Goal: Information Seeking & Learning: Learn about a topic

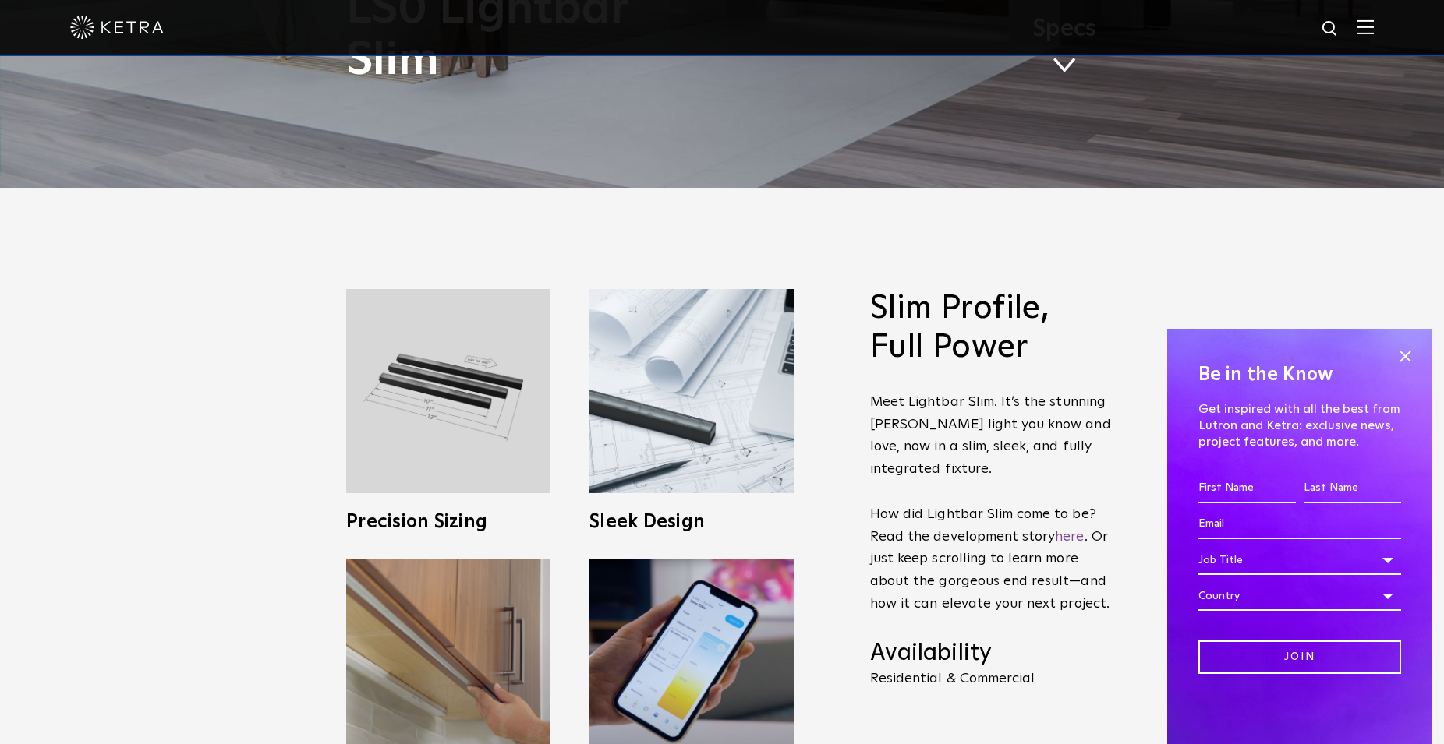
scroll to position [795, 0]
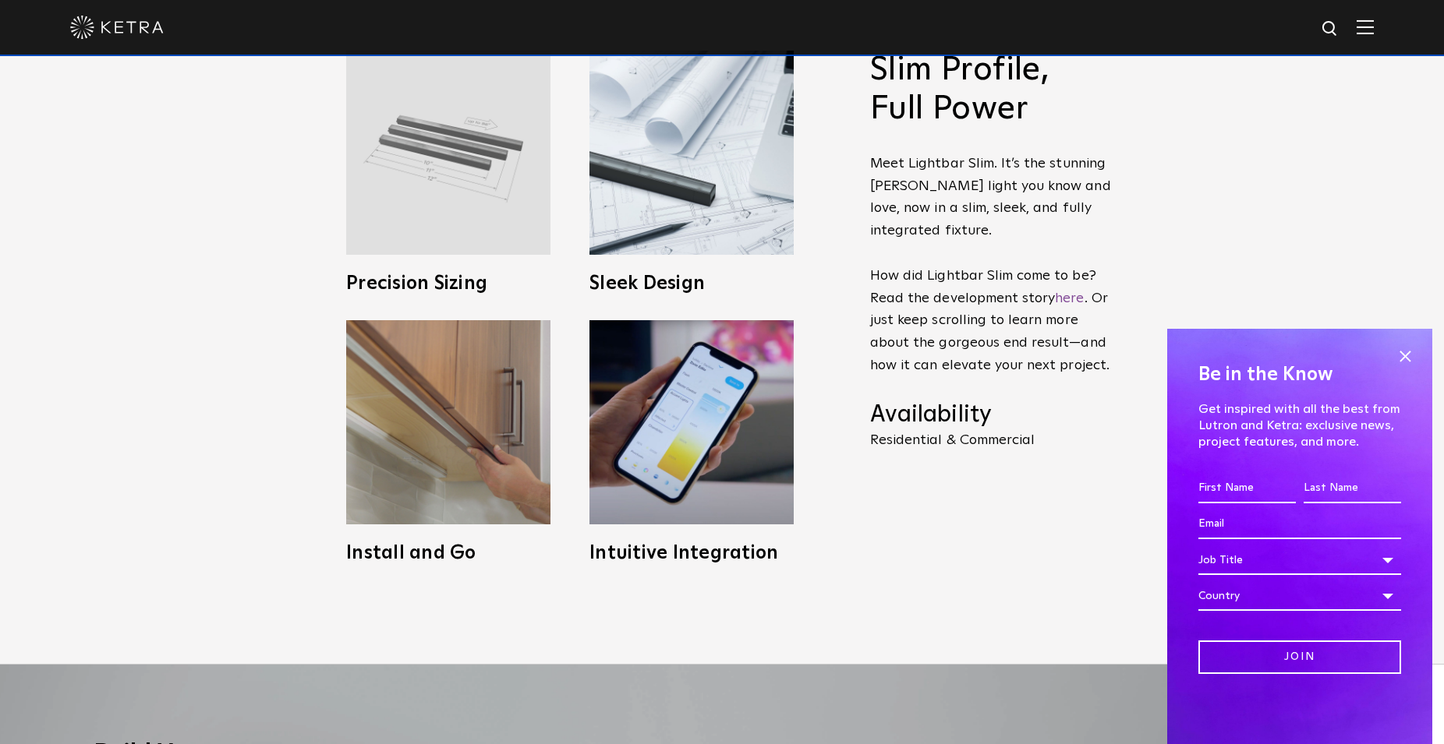
click at [511, 182] on img at bounding box center [448, 153] width 204 height 204
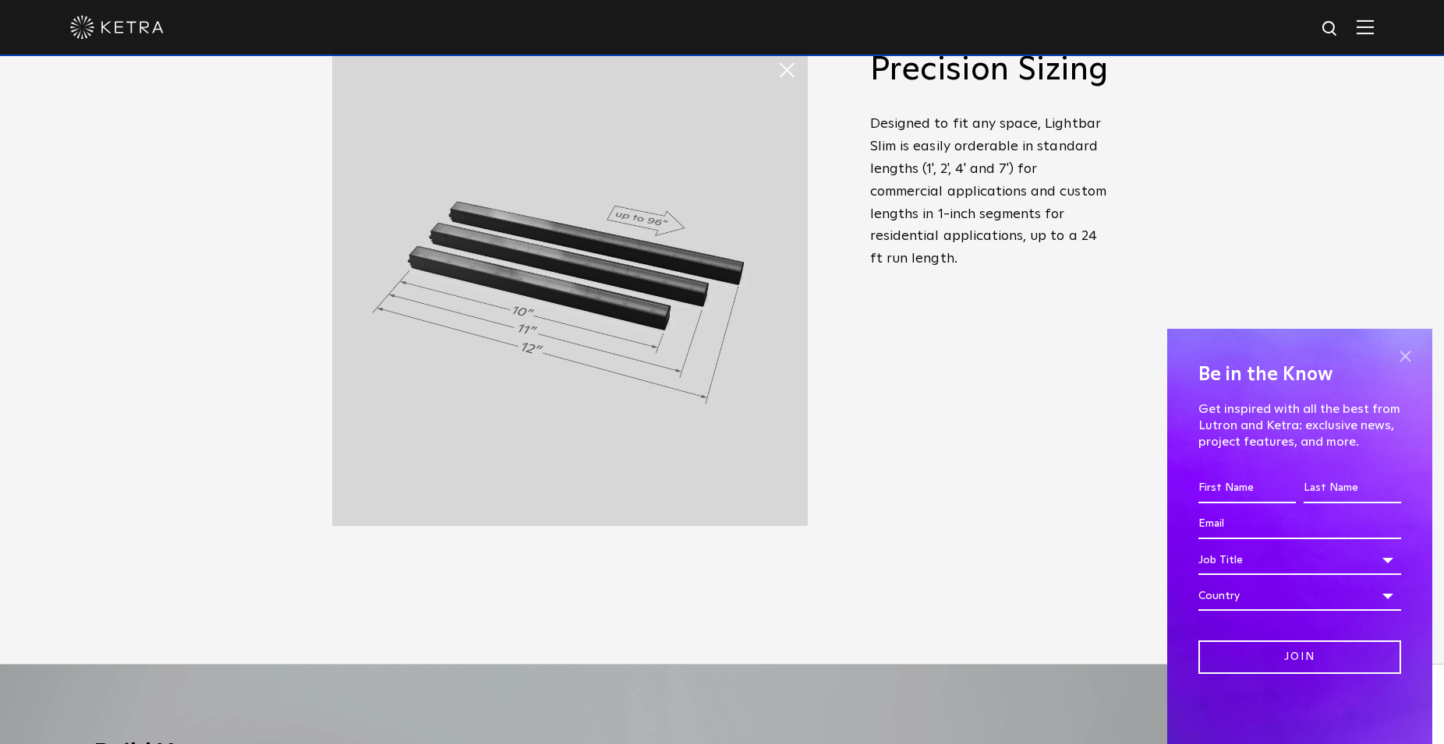
click at [1407, 354] on span at bounding box center [1404, 356] width 23 height 23
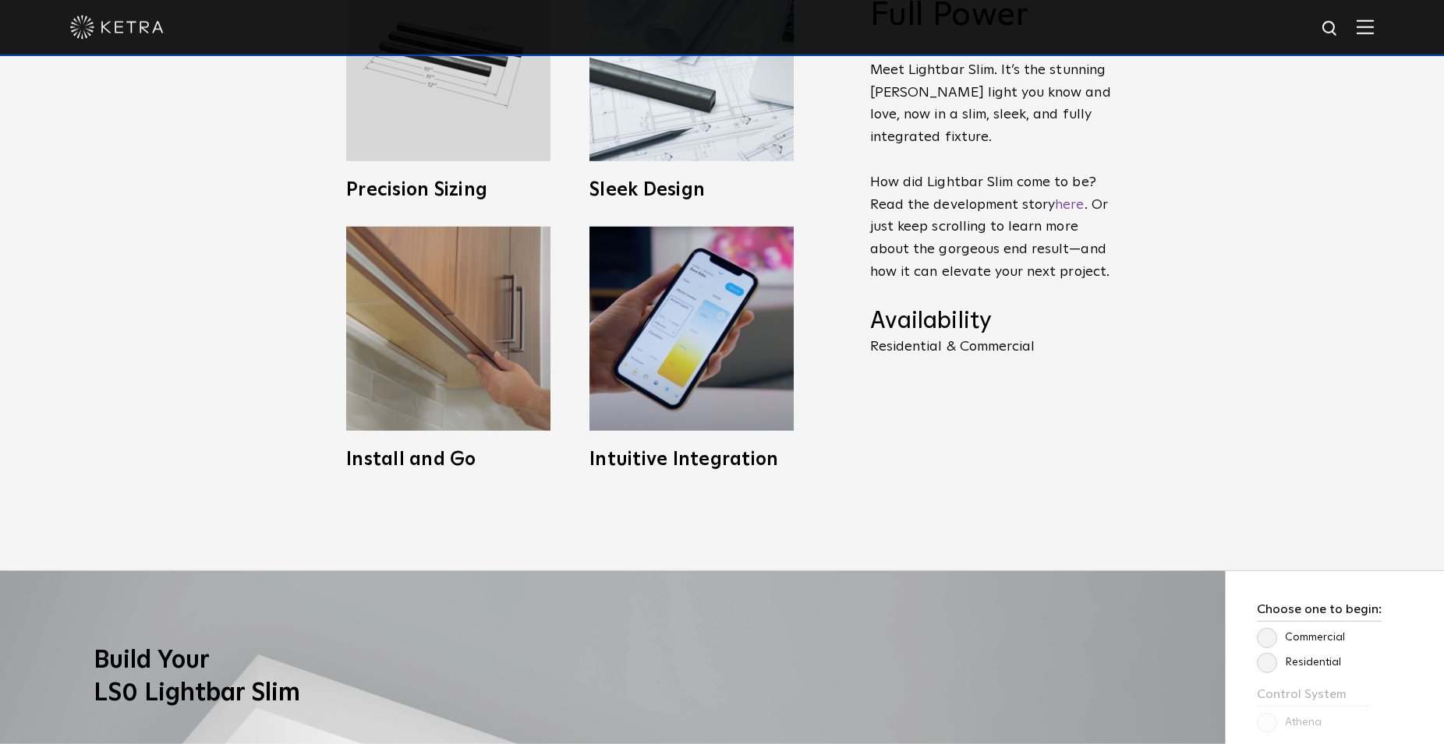
scroll to position [1034, 0]
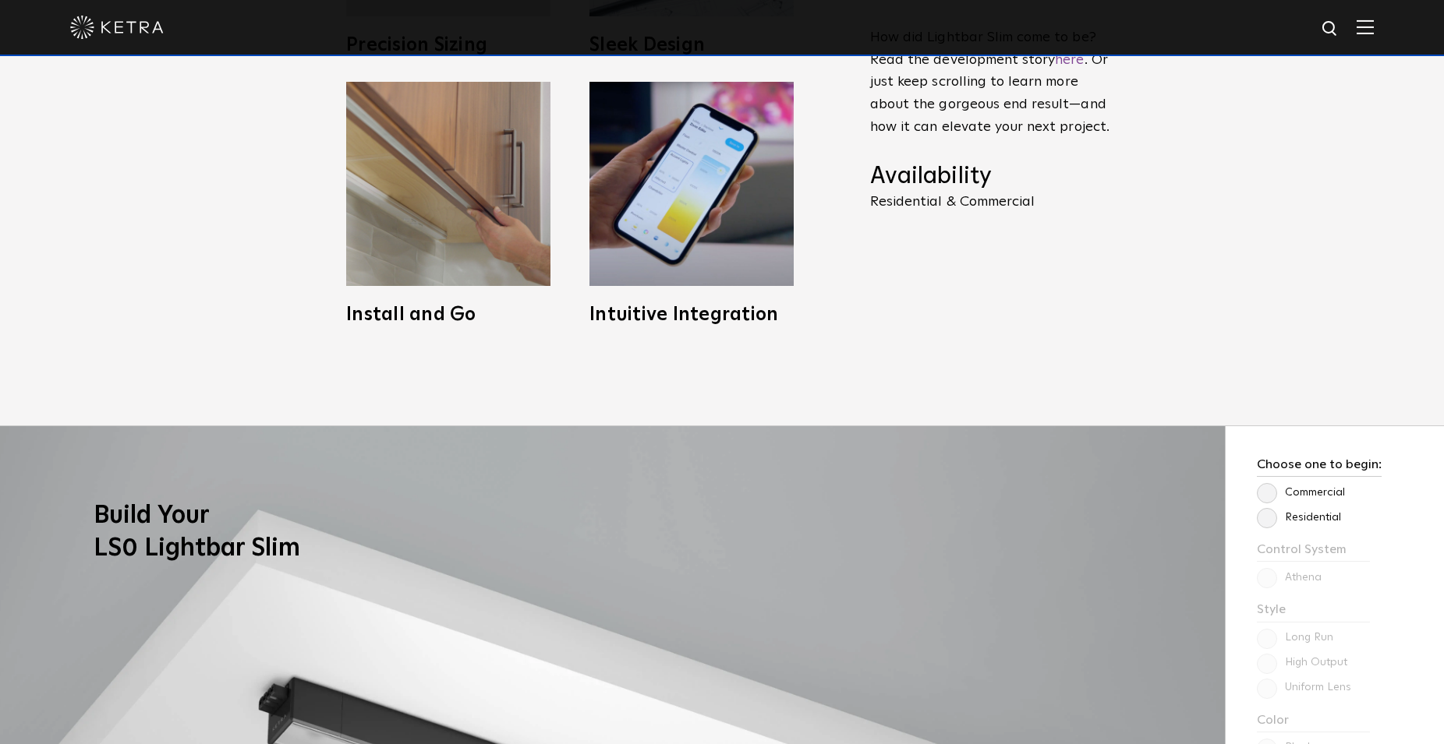
click at [1261, 515] on label "Residential" at bounding box center [1298, 517] width 84 height 13
click at [0, 0] on input "Residential" at bounding box center [0, 0] width 0 height 0
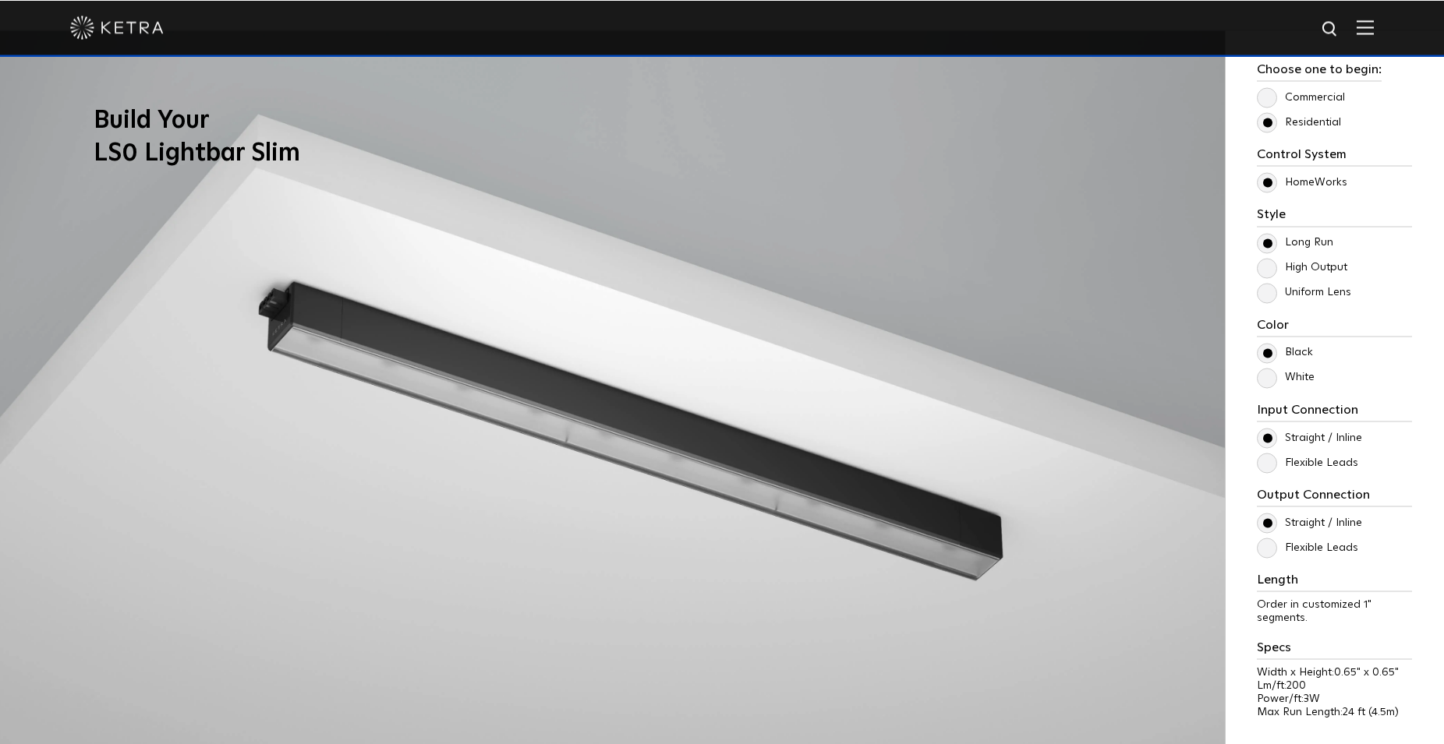
scroll to position [1431, 0]
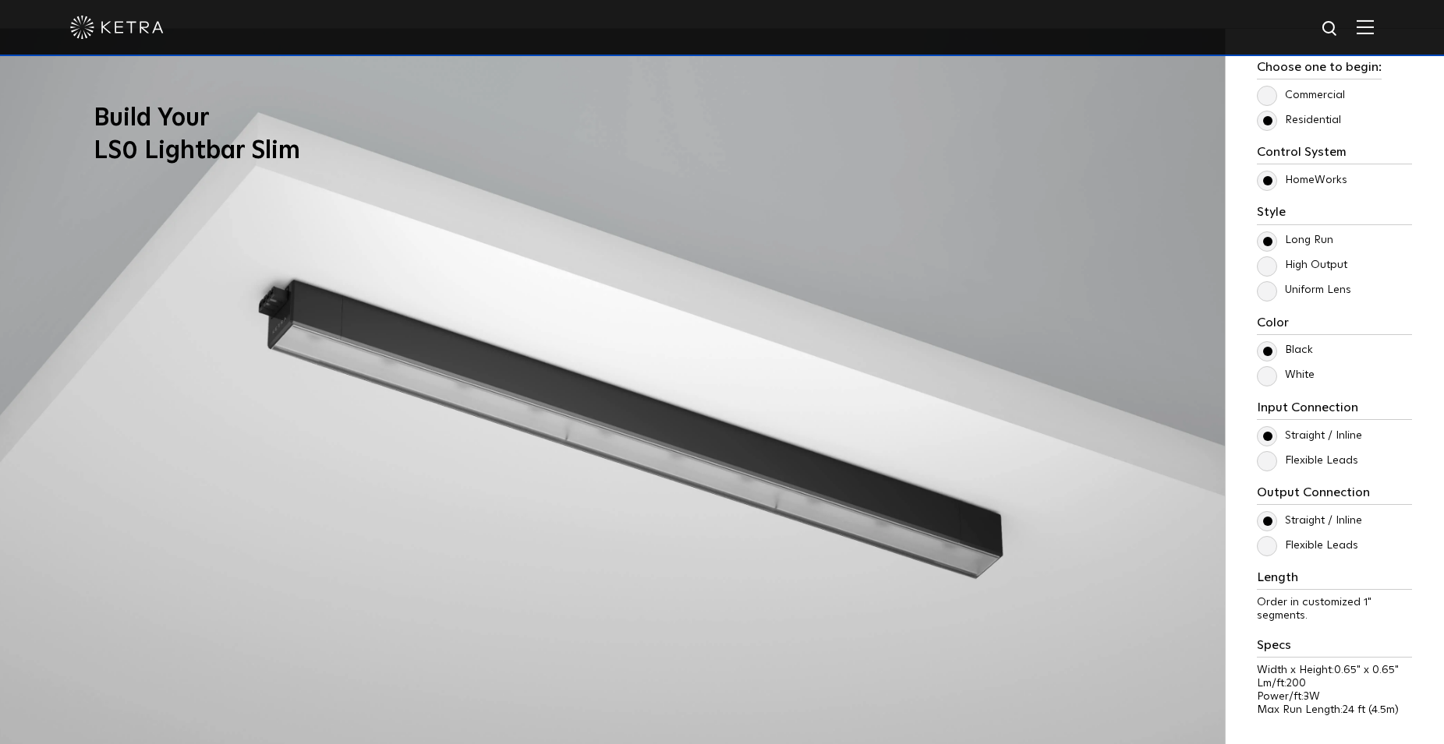
click at [1273, 288] on label "Uniform Lens" at bounding box center [1303, 290] width 94 height 13
click at [0, 0] on input "Uniform Lens" at bounding box center [0, 0] width 0 height 0
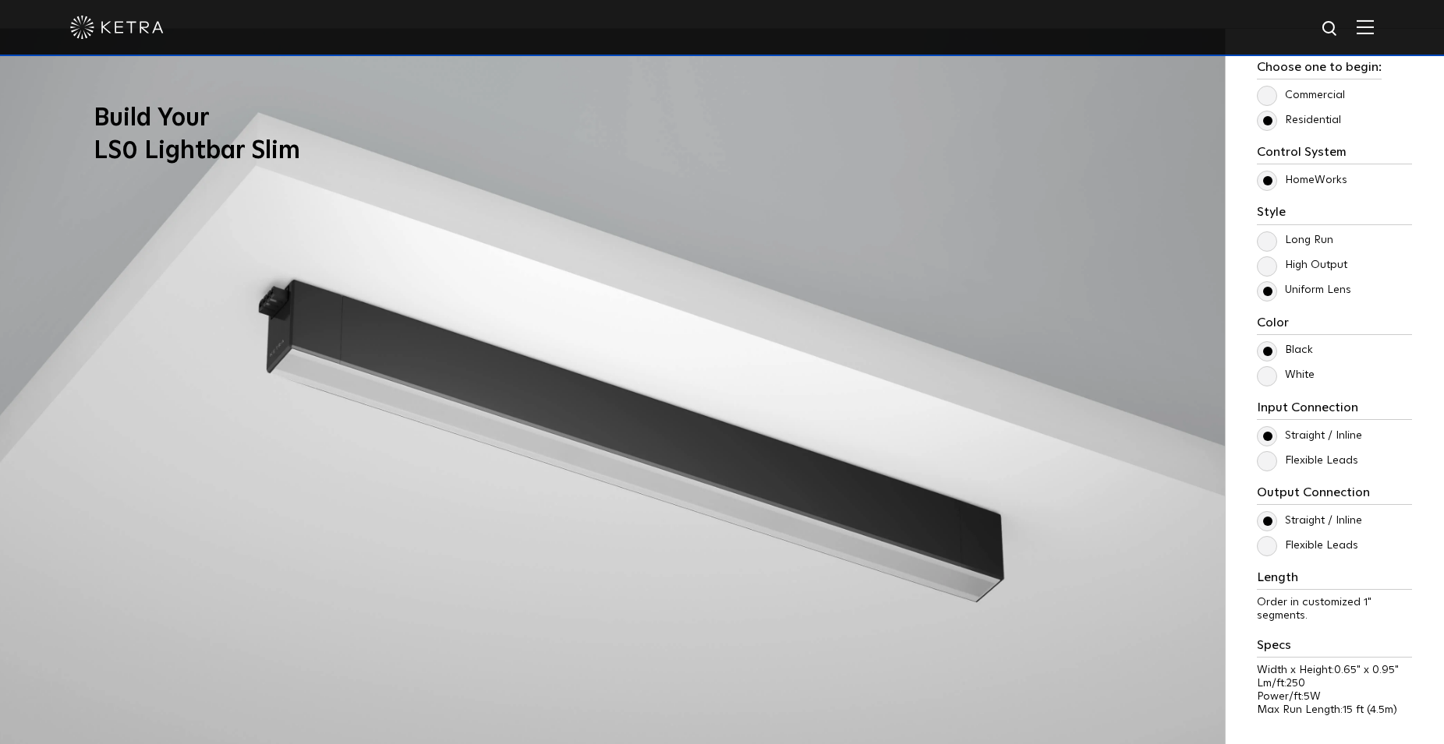
click at [1267, 268] on label "High Output" at bounding box center [1301, 265] width 90 height 13
click at [0, 0] on input "High Output" at bounding box center [0, 0] width 0 height 0
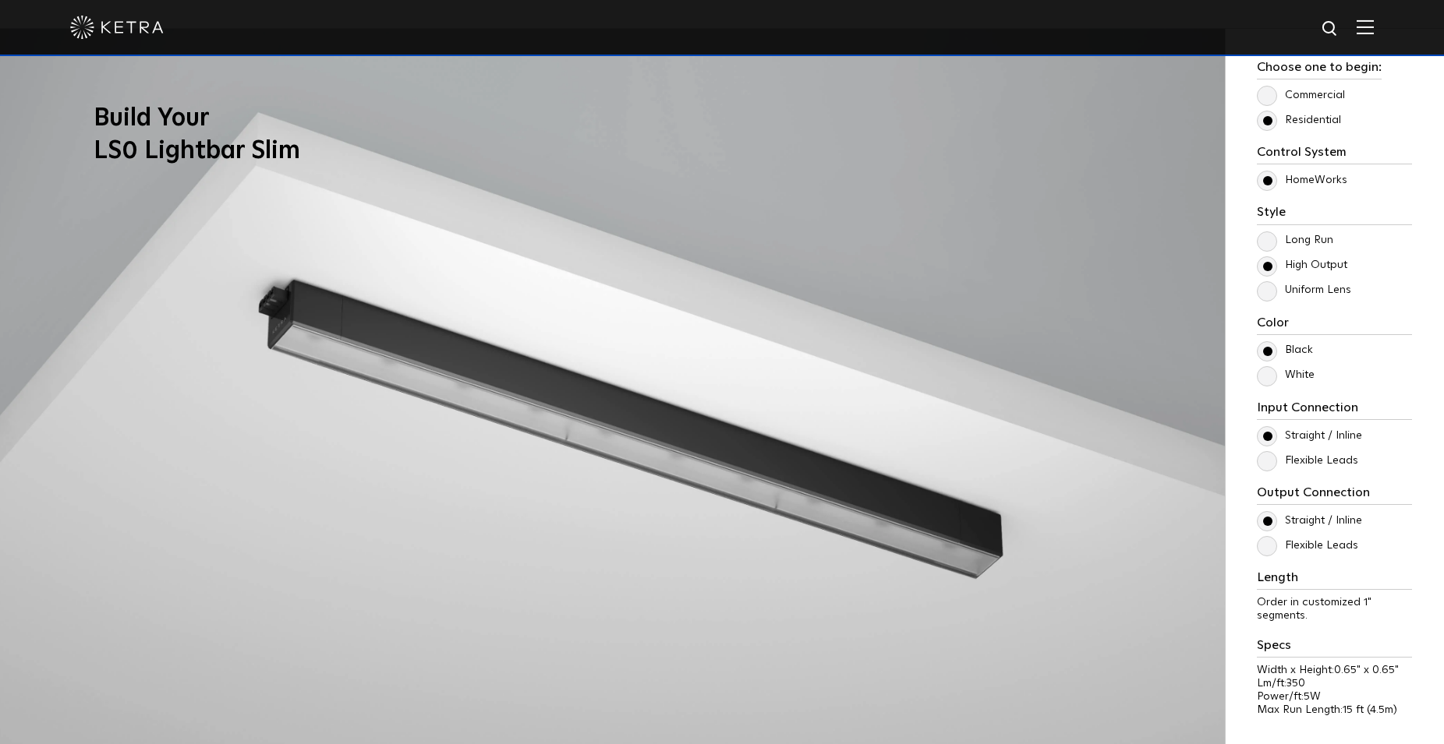
click at [1274, 234] on p "Long Run" at bounding box center [1333, 240] width 155 height 19
click at [1272, 237] on label "Long Run" at bounding box center [1294, 240] width 76 height 13
click at [0, 0] on input "Long Run" at bounding box center [0, 0] width 0 height 0
click at [1269, 267] on label "High Output" at bounding box center [1301, 265] width 90 height 13
click at [0, 0] on input "High Output" at bounding box center [0, 0] width 0 height 0
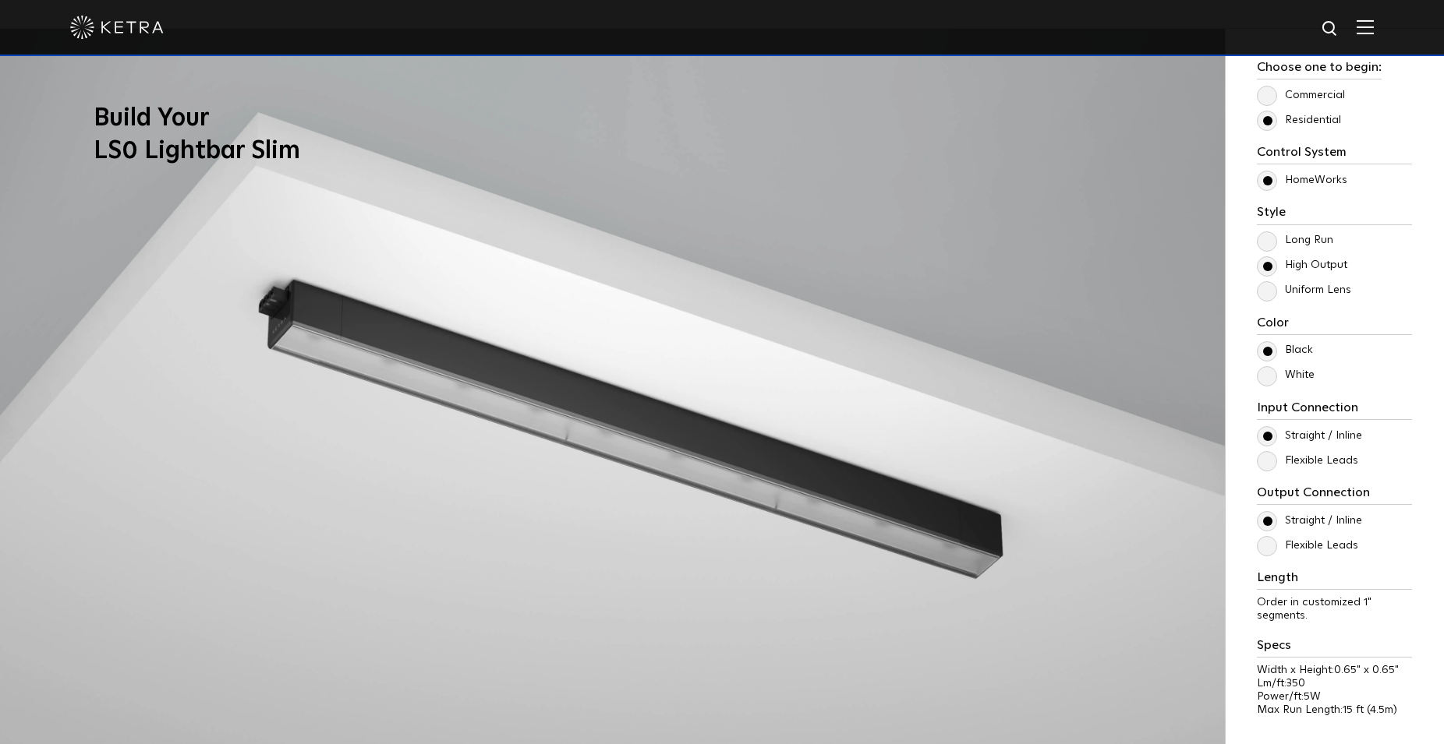
click at [1270, 293] on label "Uniform Lens" at bounding box center [1303, 290] width 94 height 13
click at [0, 0] on input "Uniform Lens" at bounding box center [0, 0] width 0 height 0
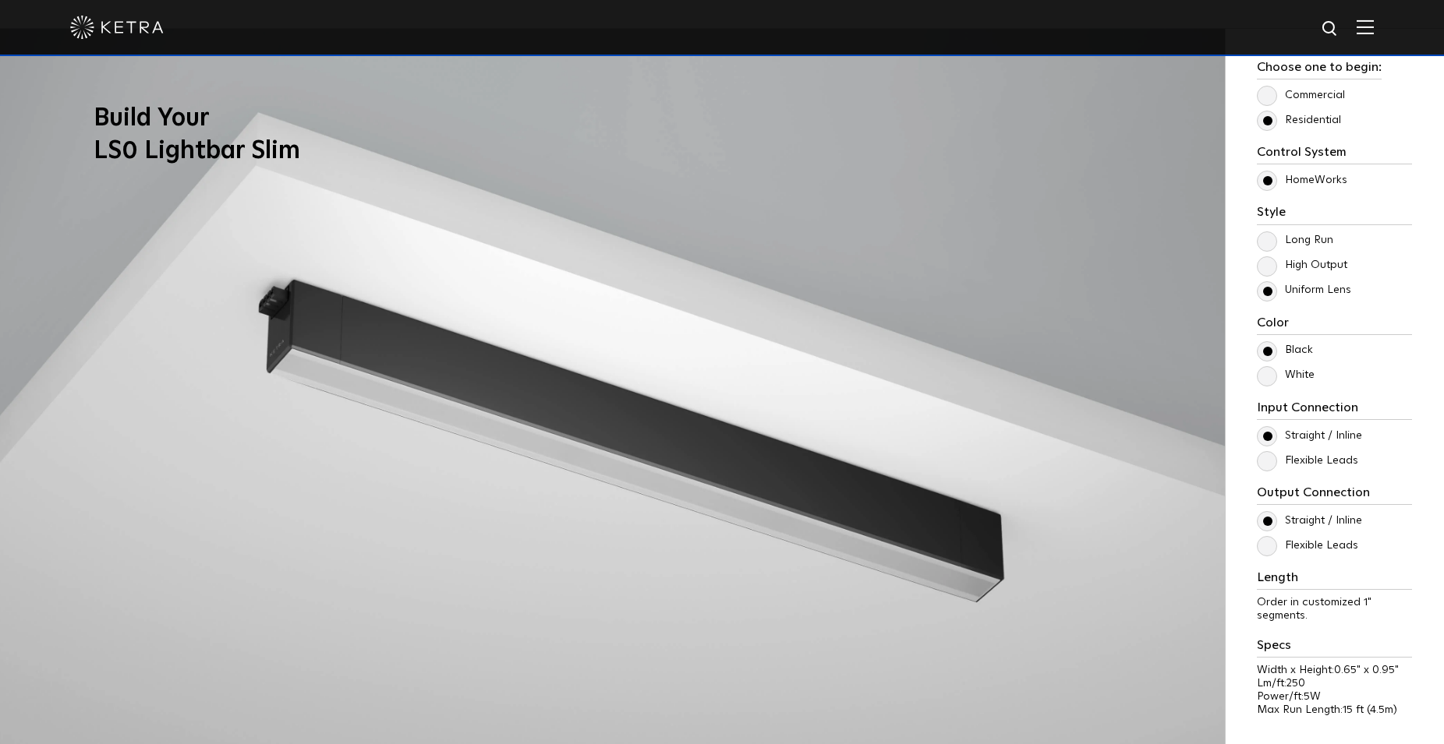
click at [1274, 374] on label "White" at bounding box center [1285, 375] width 58 height 13
click at [0, 0] on input "White" at bounding box center [0, 0] width 0 height 0
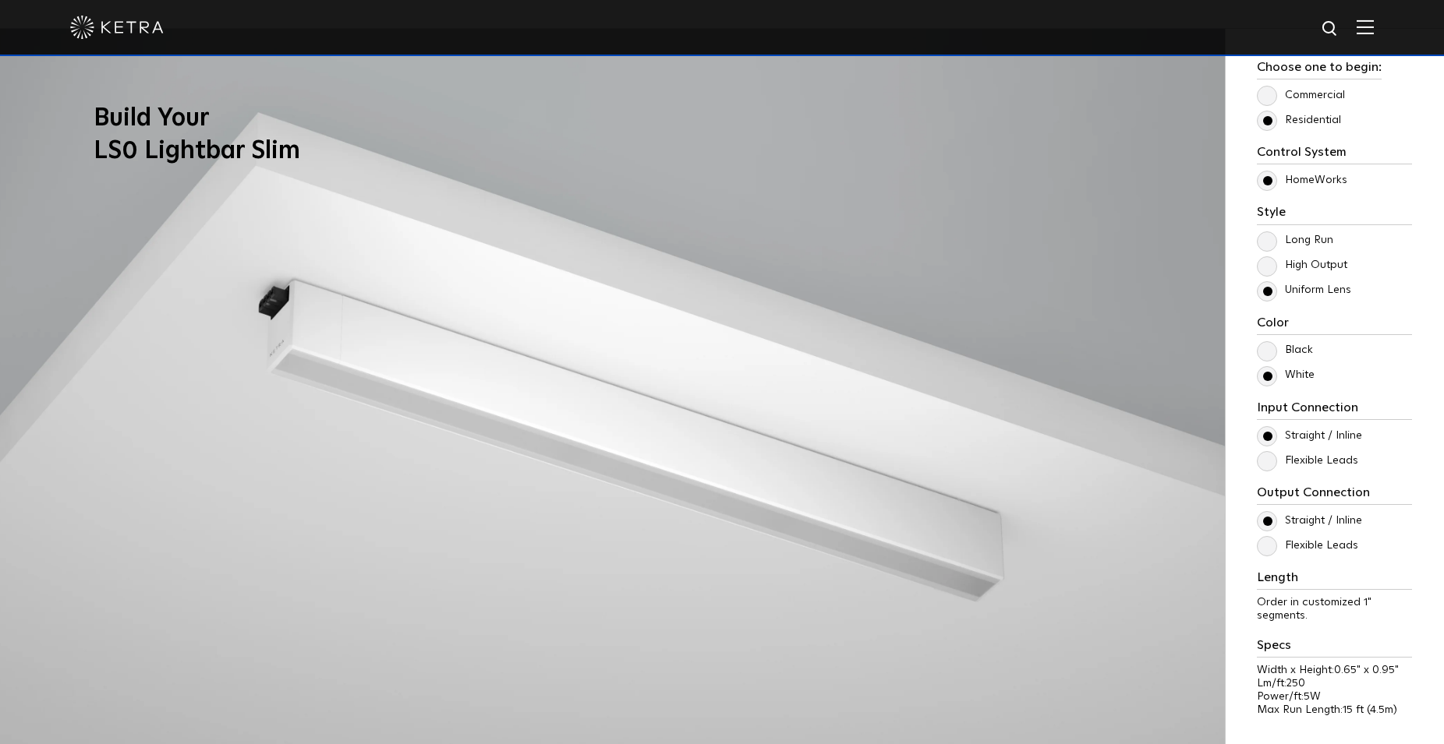
click at [1272, 462] on label "Flexible Leads" at bounding box center [1306, 460] width 101 height 13
click at [0, 0] on input "Flexible Leads" at bounding box center [0, 0] width 0 height 0
click at [1265, 436] on label "Straight / Inline" at bounding box center [1308, 435] width 105 height 13
click at [0, 0] on input "Straight / Inline" at bounding box center [0, 0] width 0 height 0
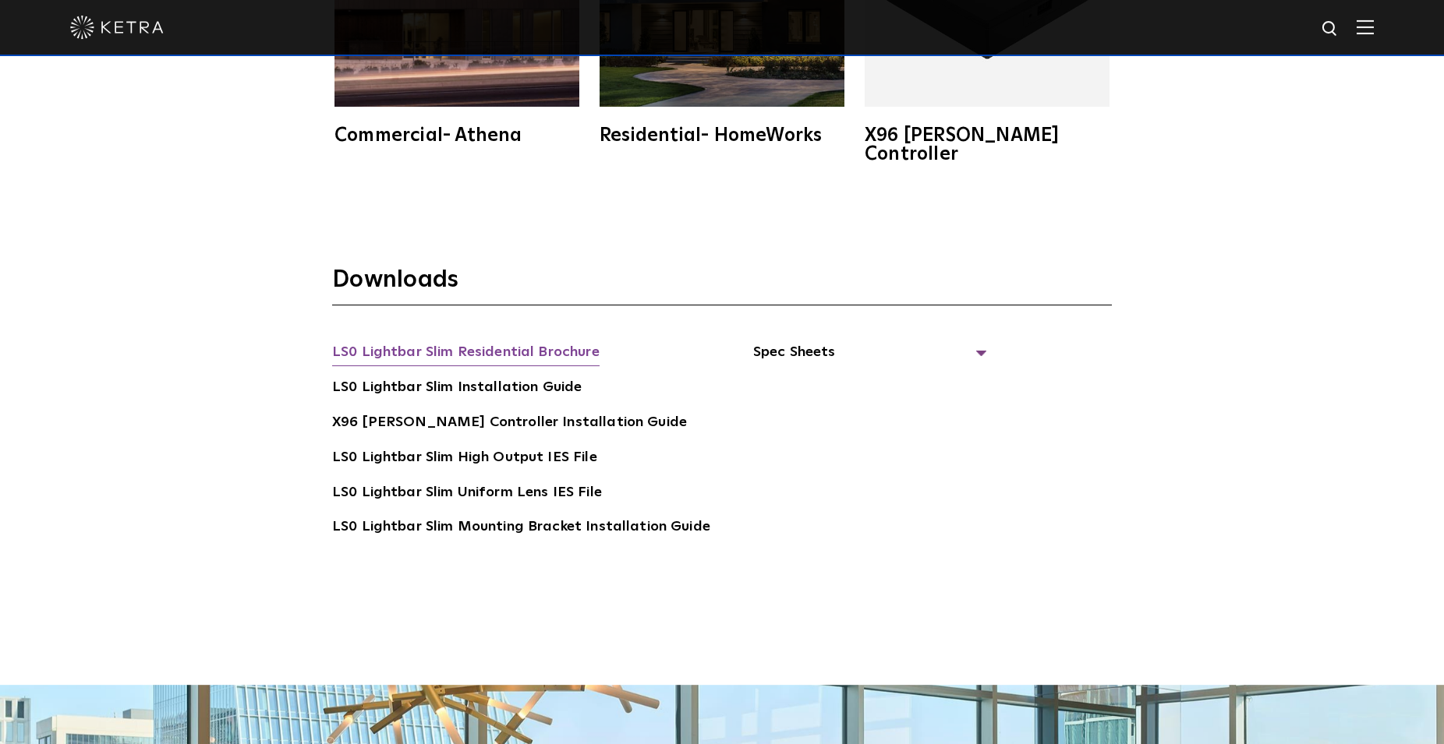
scroll to position [3101, 0]
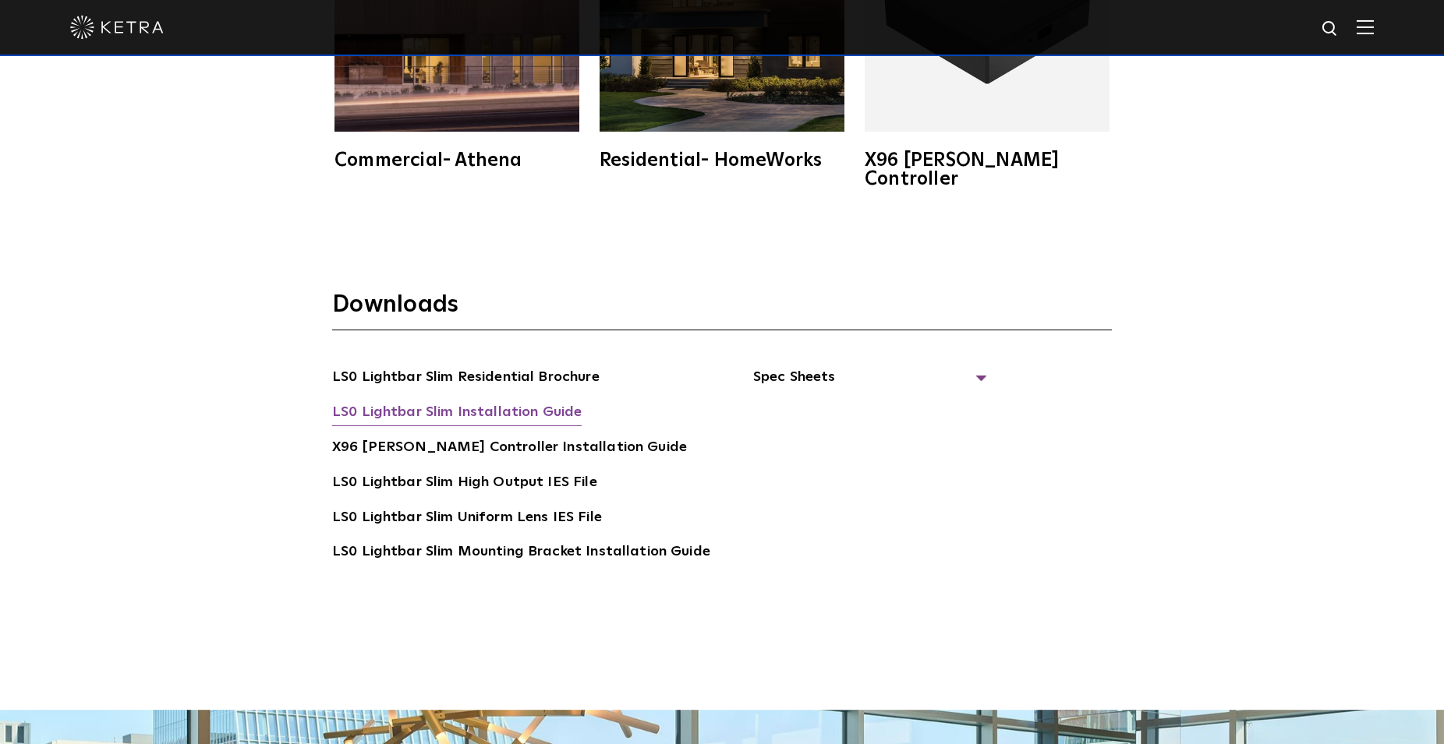
click at [560, 401] on link "LS0 Lightbar Slim Installation Guide" at bounding box center [456, 413] width 249 height 25
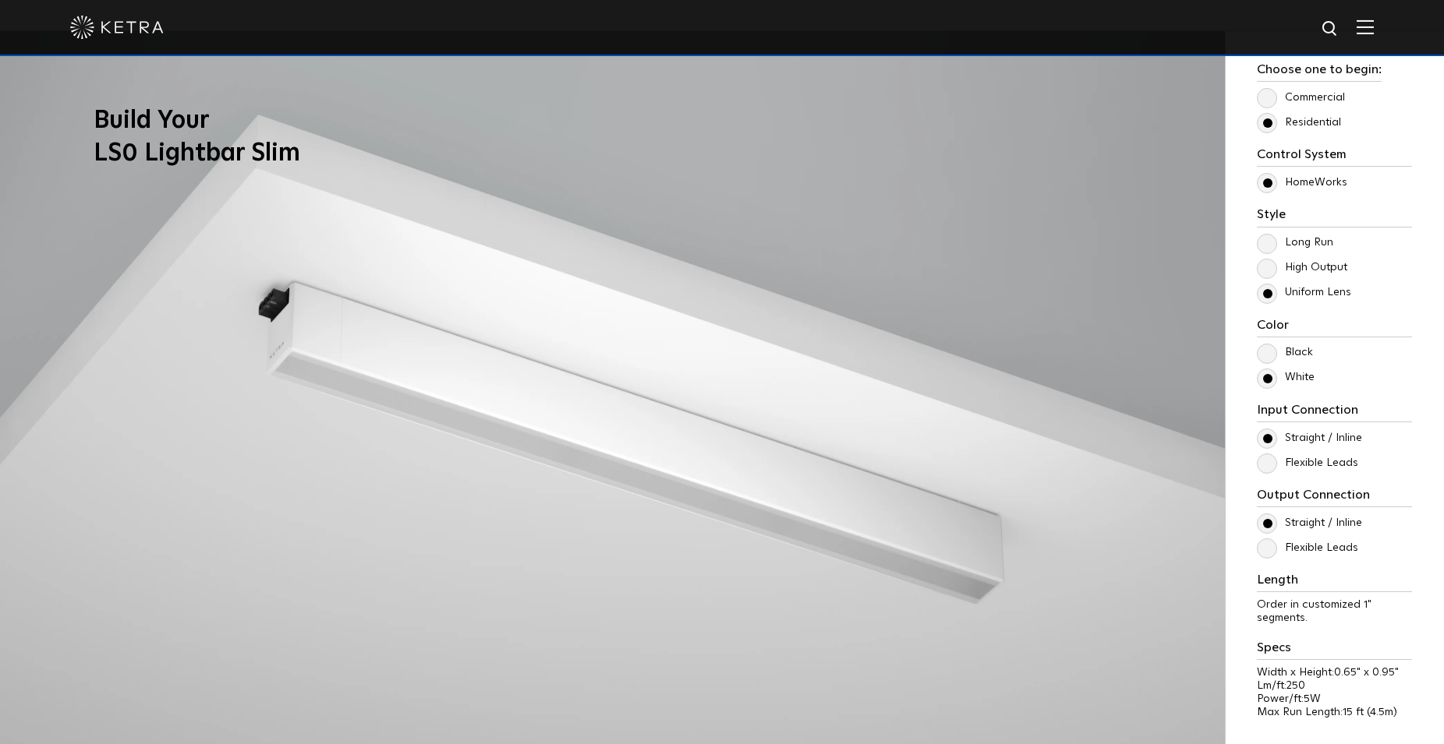
scroll to position [1431, 0]
click at [1269, 242] on label "Long Run" at bounding box center [1294, 240] width 76 height 13
click at [0, 0] on input "Long Run" at bounding box center [0, 0] width 0 height 0
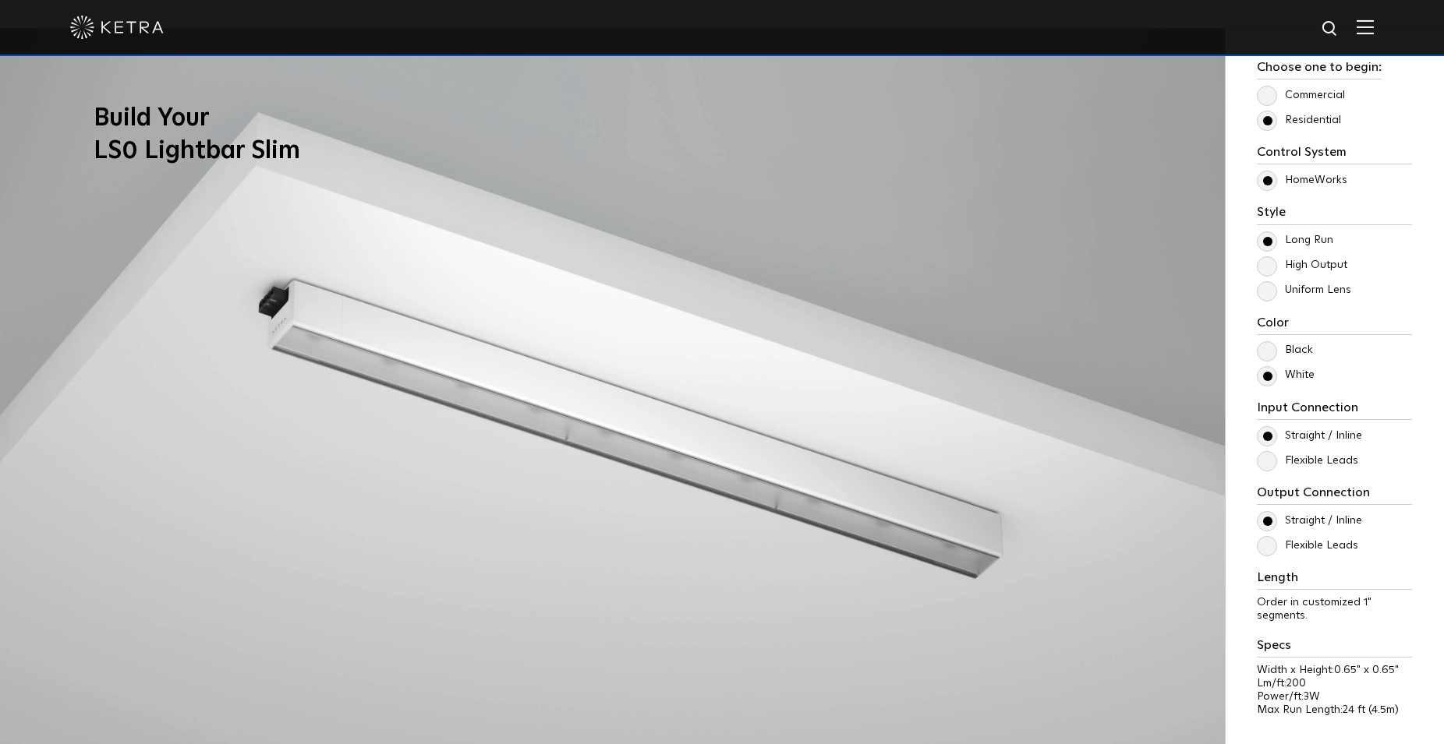
click at [1271, 292] on label "Uniform Lens" at bounding box center [1303, 290] width 94 height 13
click at [0, 0] on input "Uniform Lens" at bounding box center [0, 0] width 0 height 0
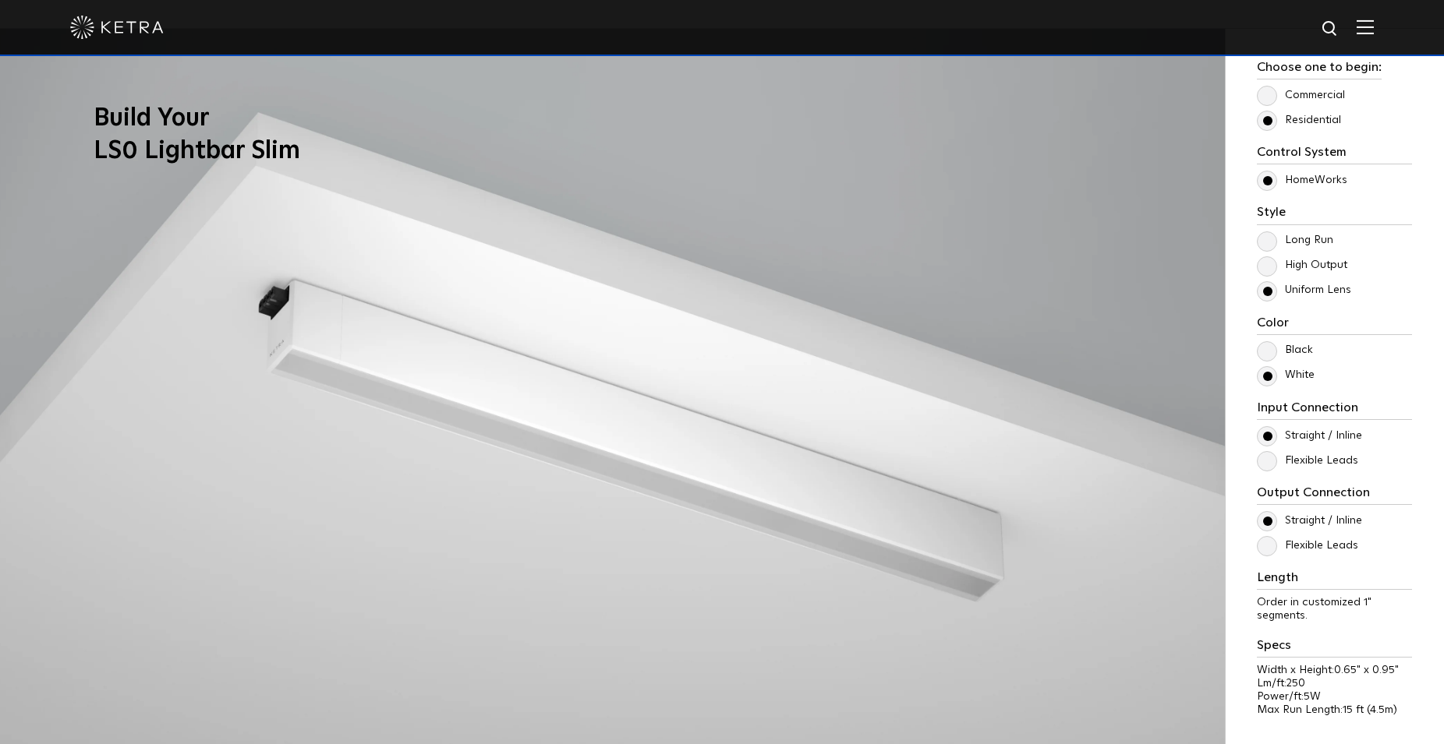
click at [1265, 261] on label "High Output" at bounding box center [1301, 265] width 90 height 13
click at [0, 0] on input "High Output" at bounding box center [0, 0] width 0 height 0
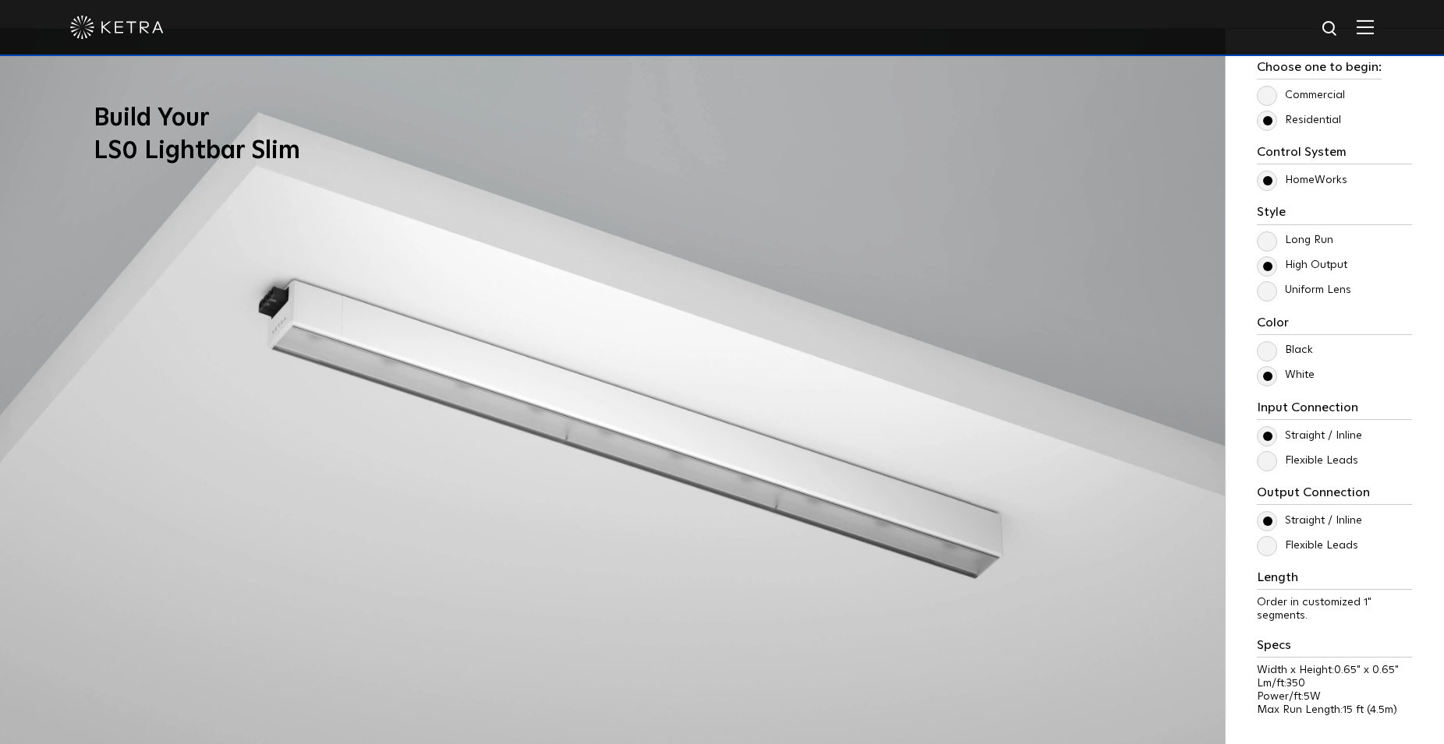
click at [1270, 243] on label "Long Run" at bounding box center [1294, 240] width 76 height 13
click at [0, 0] on input "Long Run" at bounding box center [0, 0] width 0 height 0
click at [1272, 289] on label "Uniform Lens" at bounding box center [1303, 290] width 94 height 13
click at [0, 0] on input "Uniform Lens" at bounding box center [0, 0] width 0 height 0
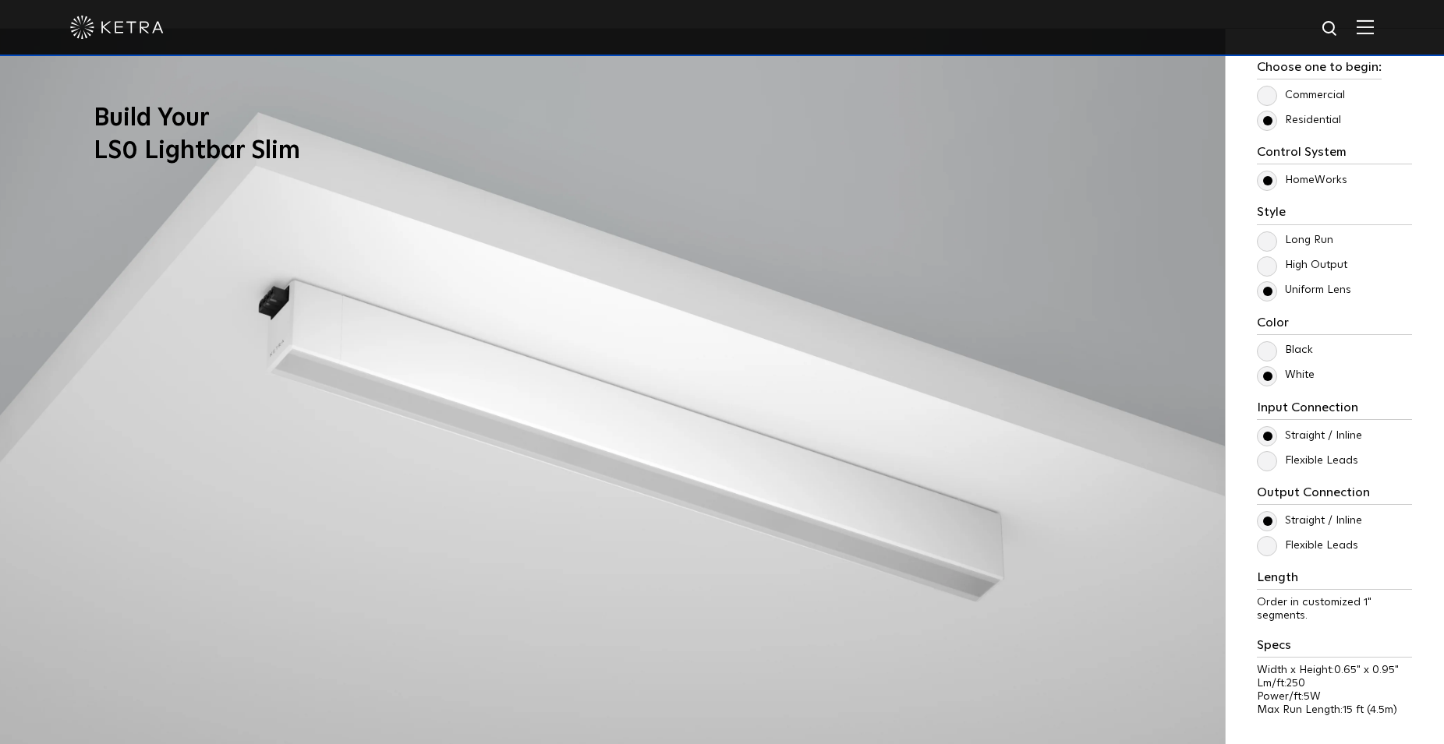
click at [1268, 243] on label "Long Run" at bounding box center [1294, 240] width 76 height 13
click at [0, 0] on input "Long Run" at bounding box center [0, 0] width 0 height 0
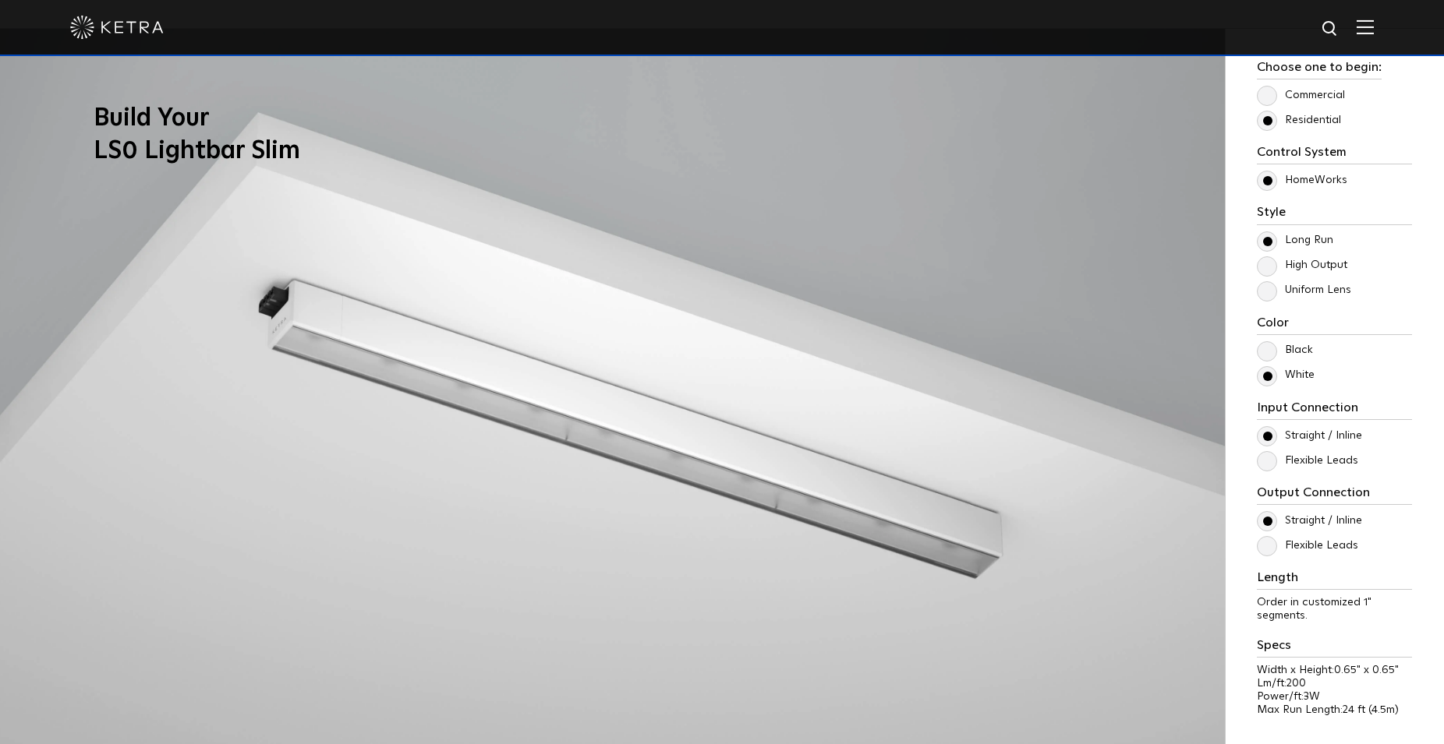
drag, startPoint x: 981, startPoint y: 569, endPoint x: 1021, endPoint y: 435, distance: 140.1
drag, startPoint x: 947, startPoint y: 595, endPoint x: 945, endPoint y: 578, distance: 16.5
click at [945, 586] on img at bounding box center [612, 401] width 1224 height 744
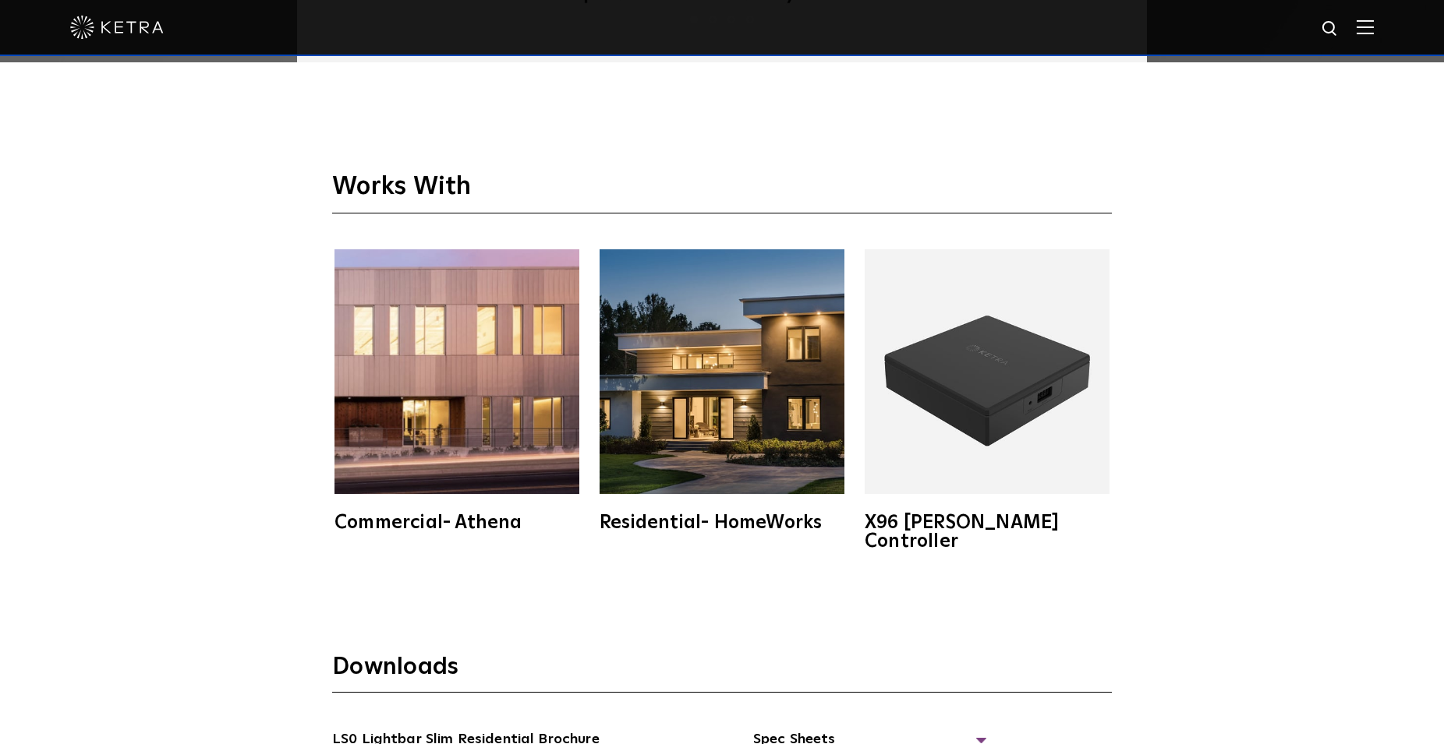
scroll to position [2783, 0]
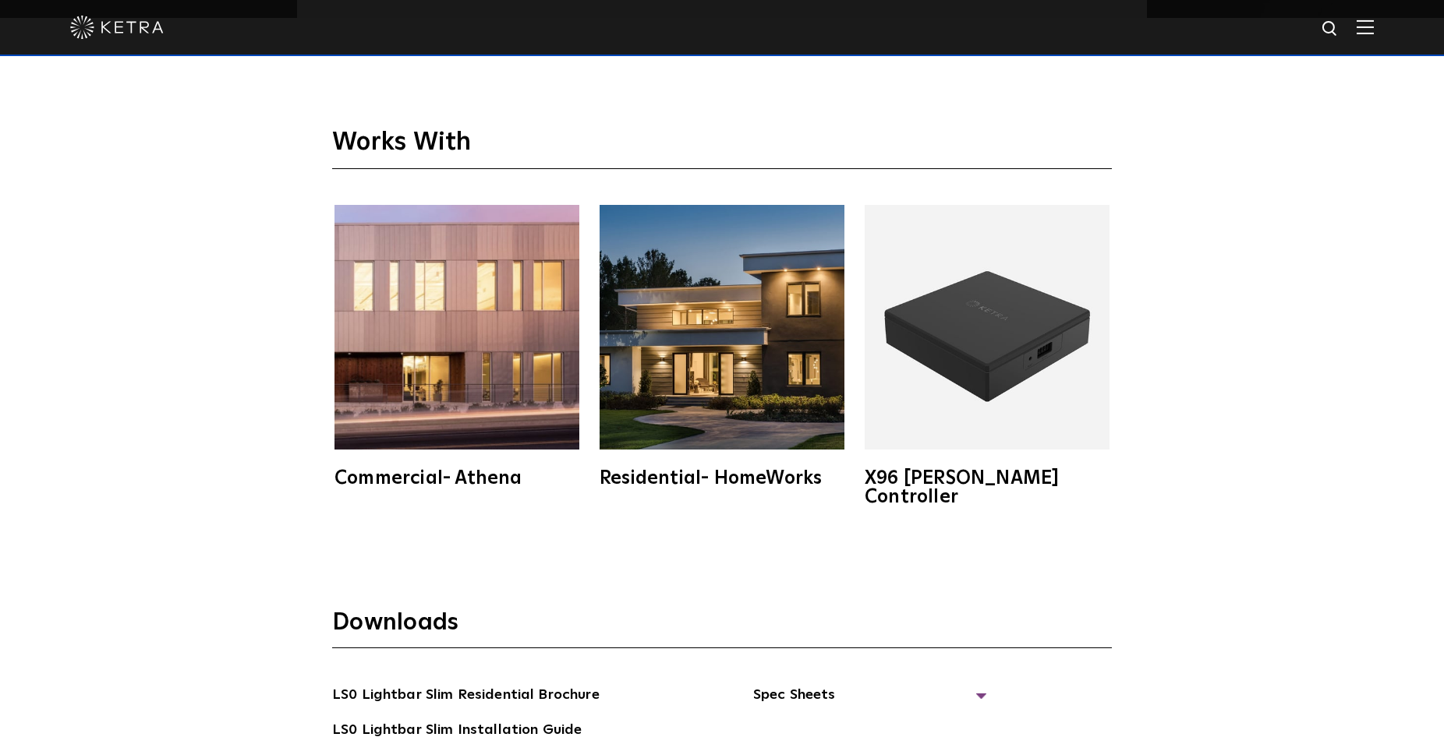
click at [977, 401] on img at bounding box center [986, 327] width 245 height 245
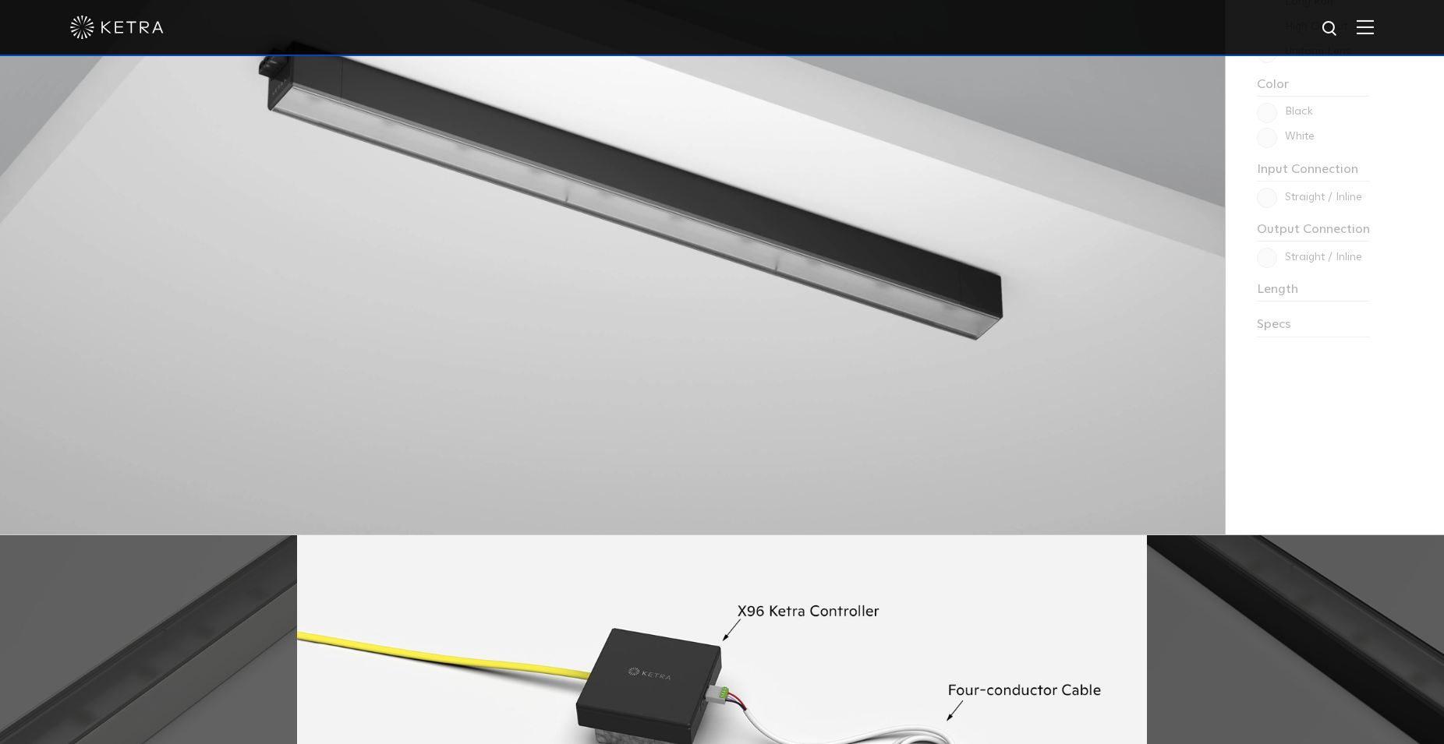
scroll to position [1272, 0]
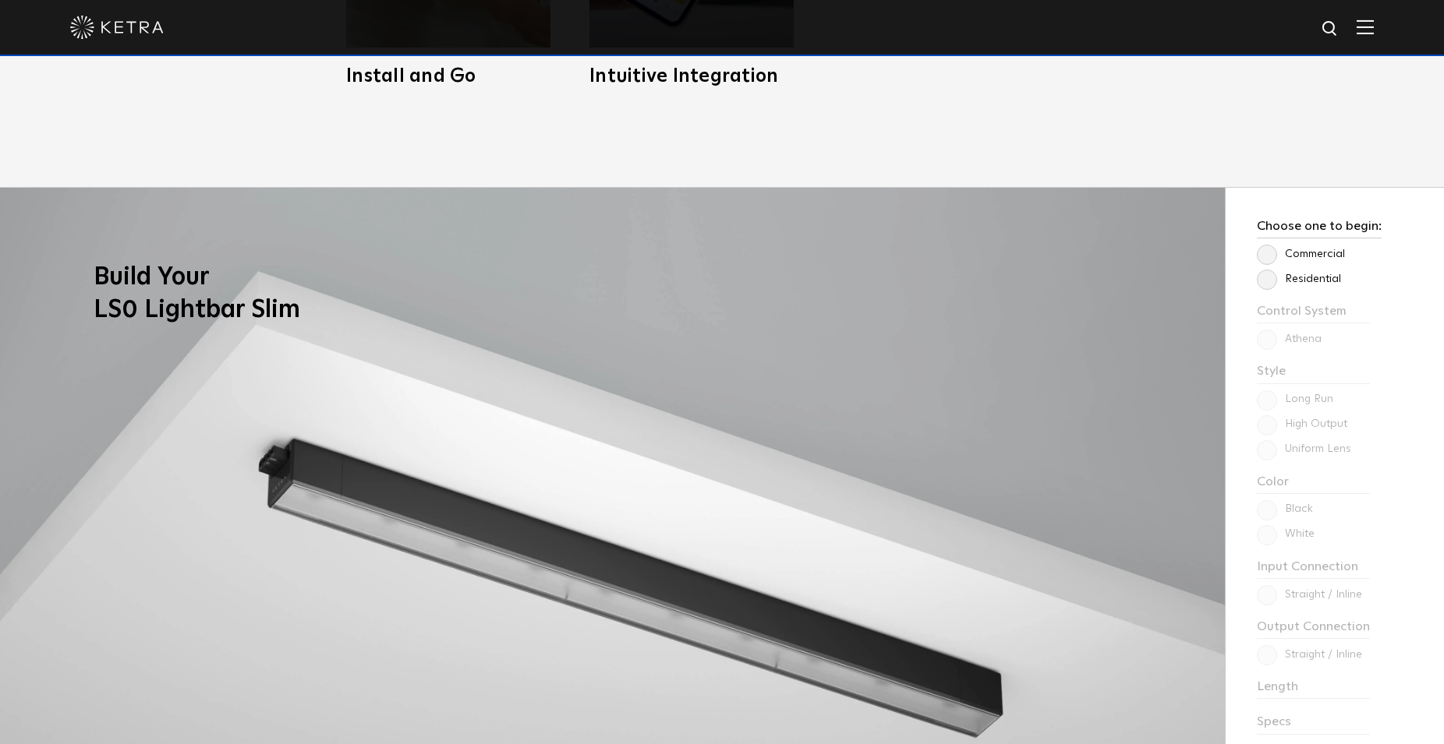
click at [1268, 274] on label "Residential" at bounding box center [1298, 279] width 84 height 13
click at [0, 0] on input "Residential" at bounding box center [0, 0] width 0 height 0
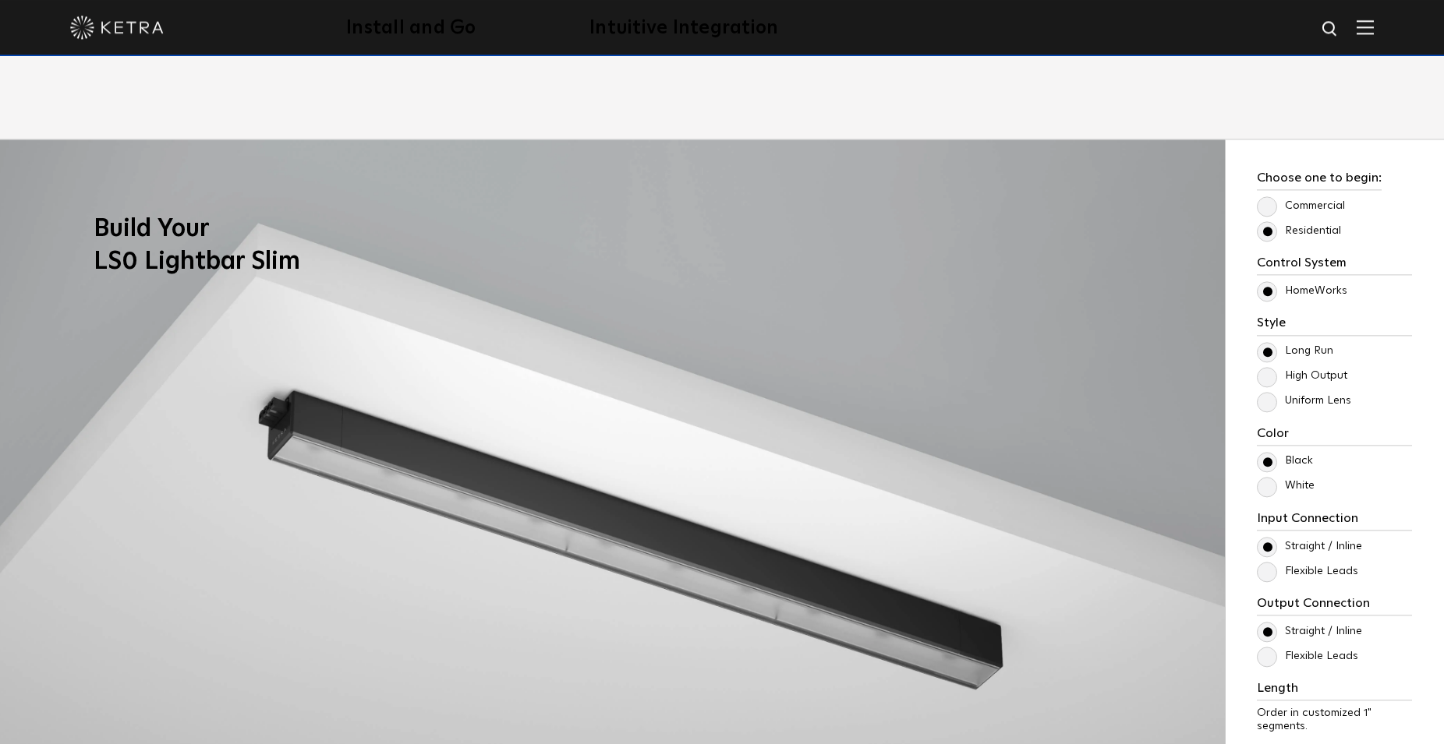
scroll to position [1352, 0]
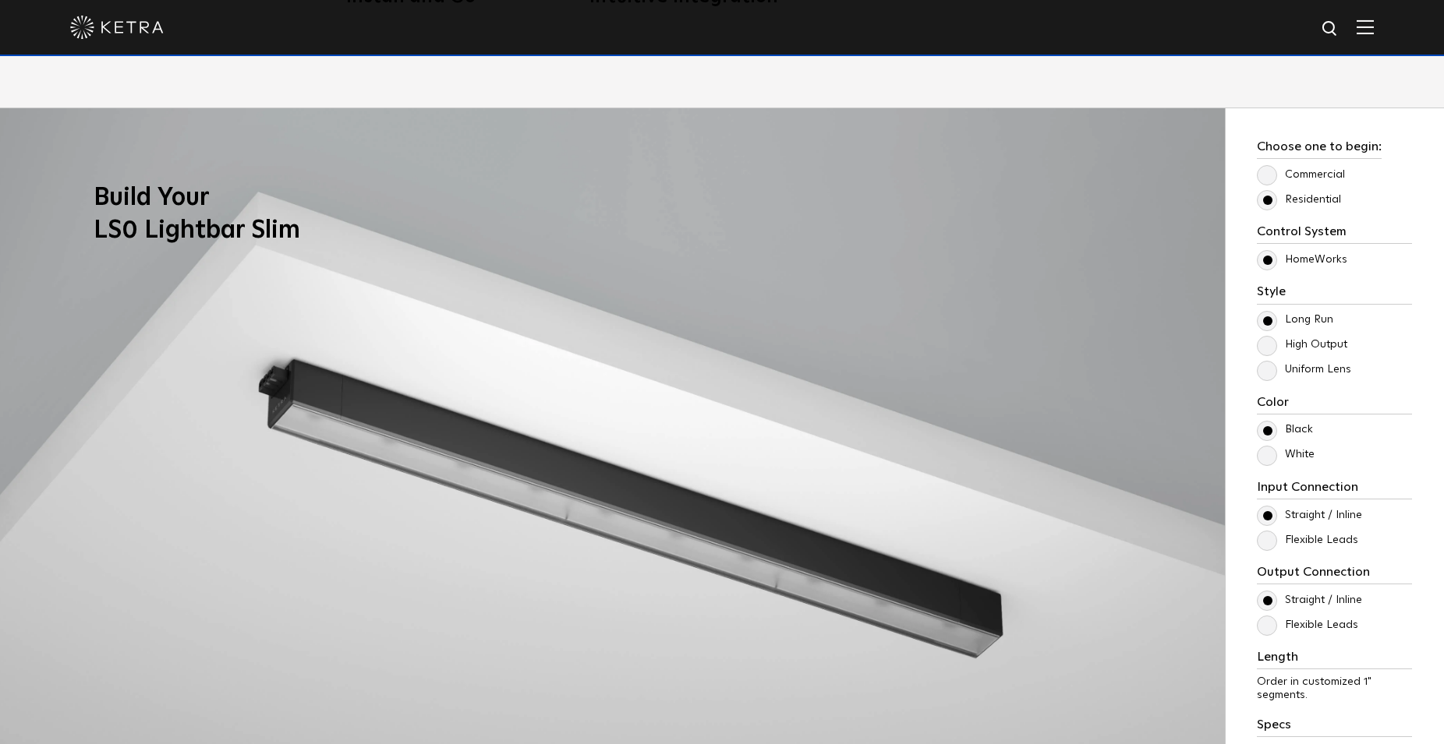
click at [1271, 458] on label "White" at bounding box center [1285, 454] width 58 height 13
click at [0, 0] on input "White" at bounding box center [0, 0] width 0 height 0
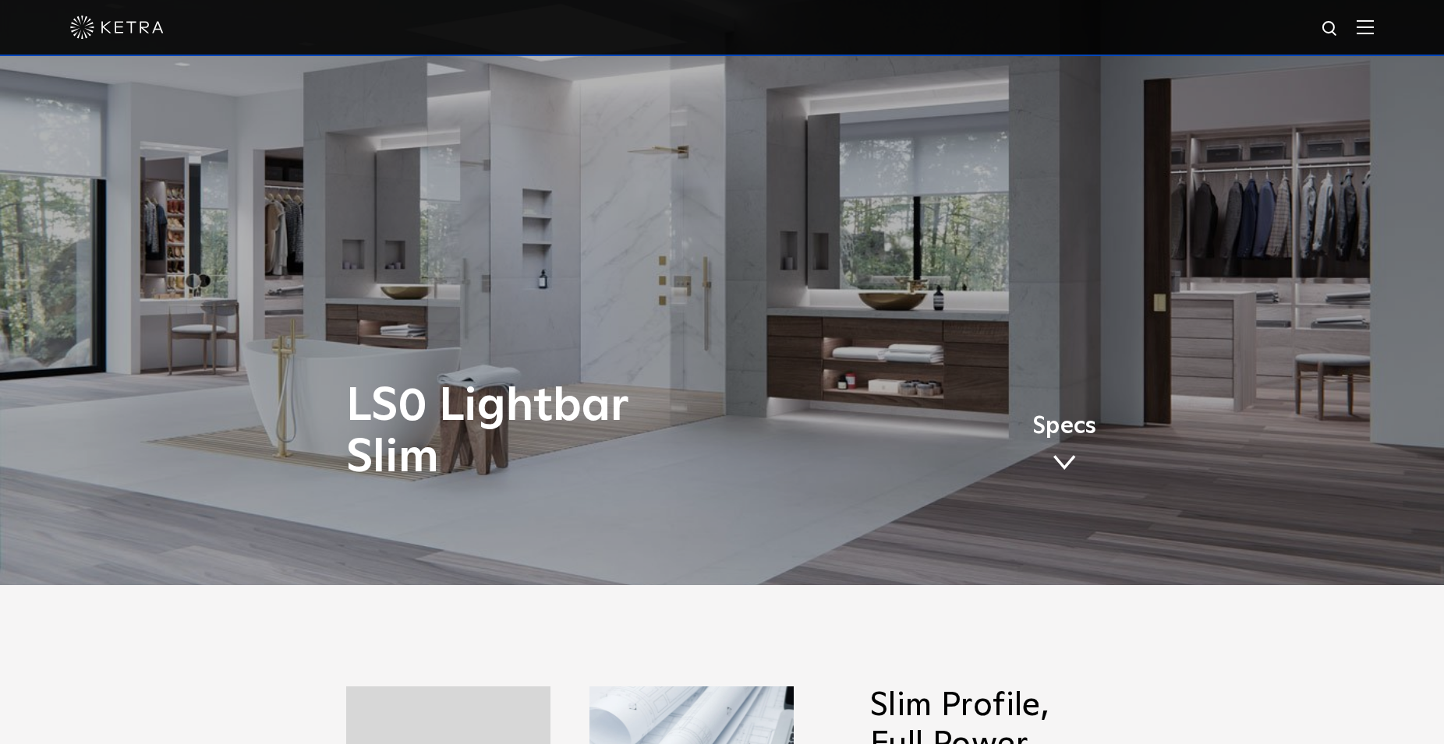
scroll to position [0, 0]
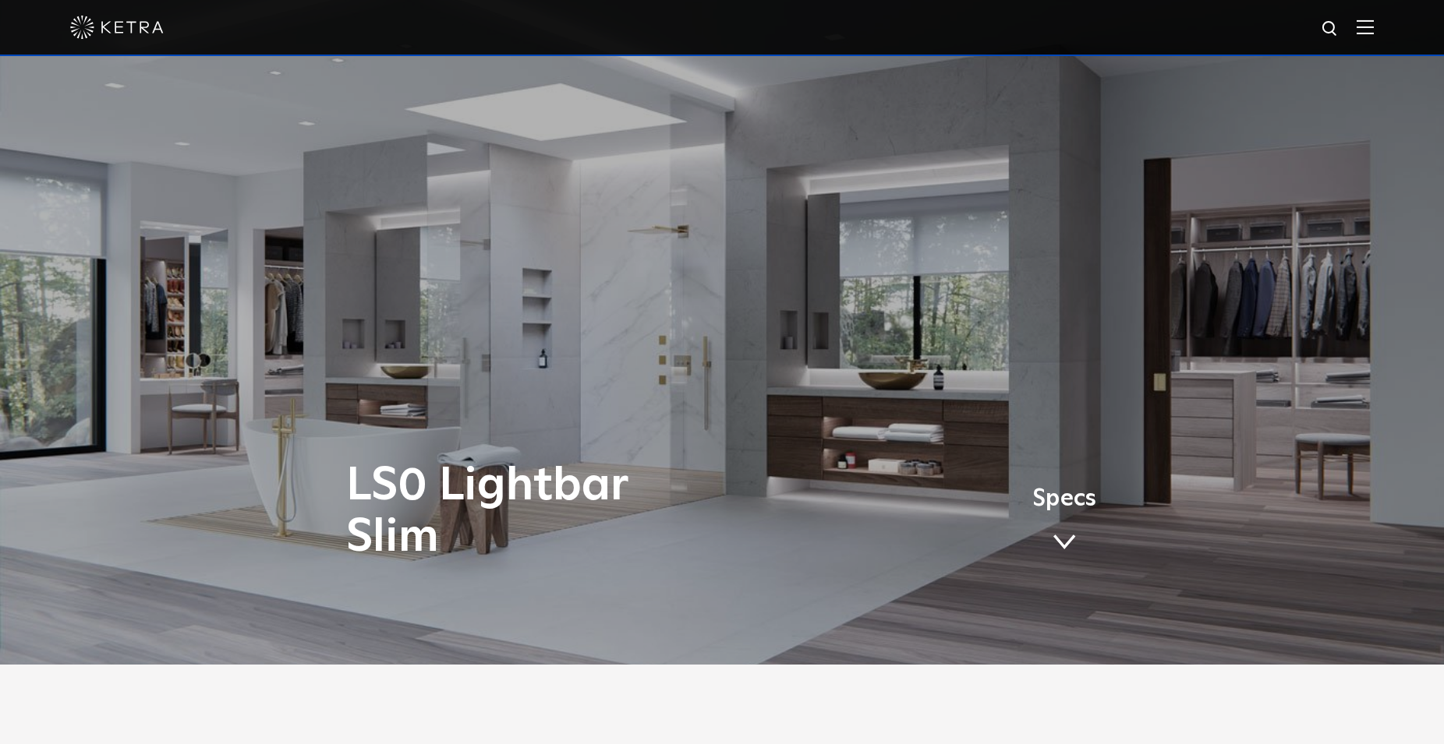
click at [1067, 522] on link "Specs" at bounding box center [1064, 525] width 64 height 61
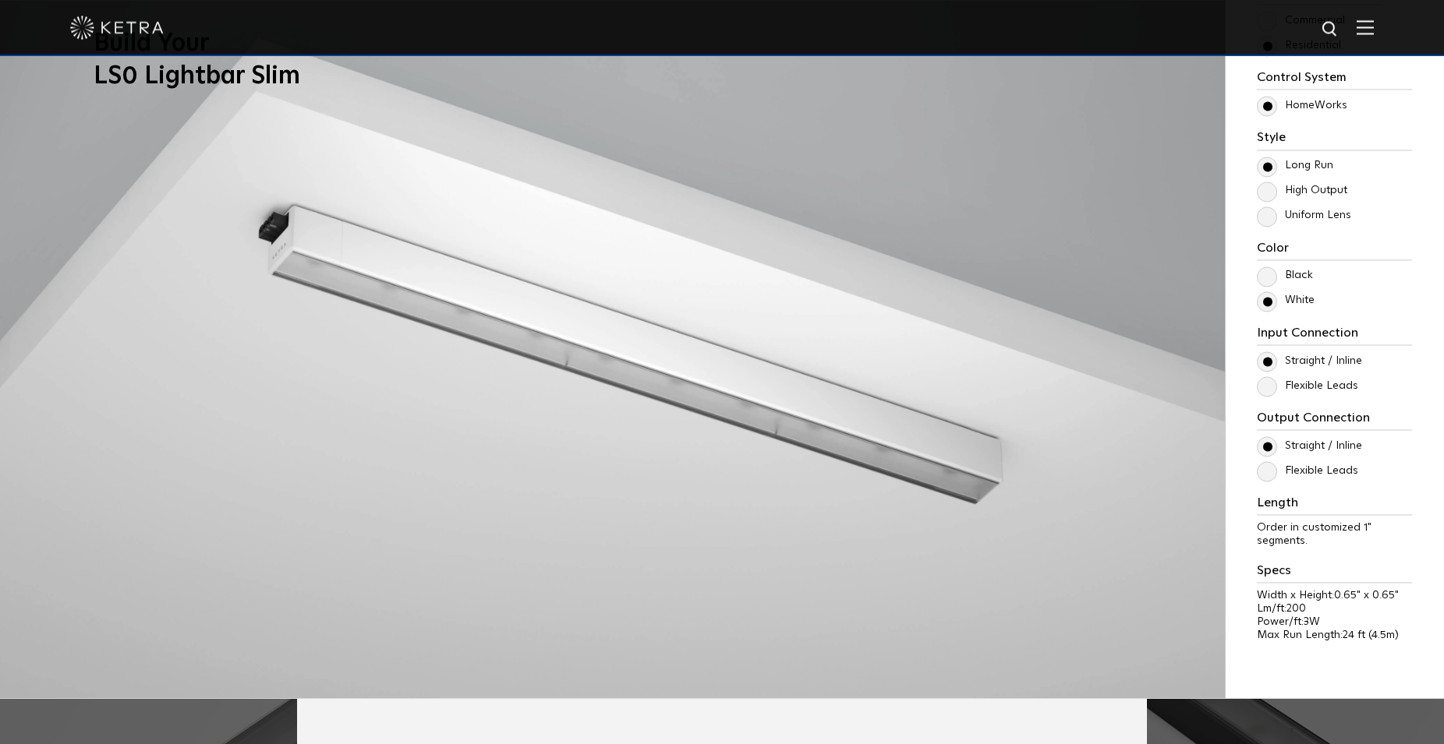
scroll to position [1490, 0]
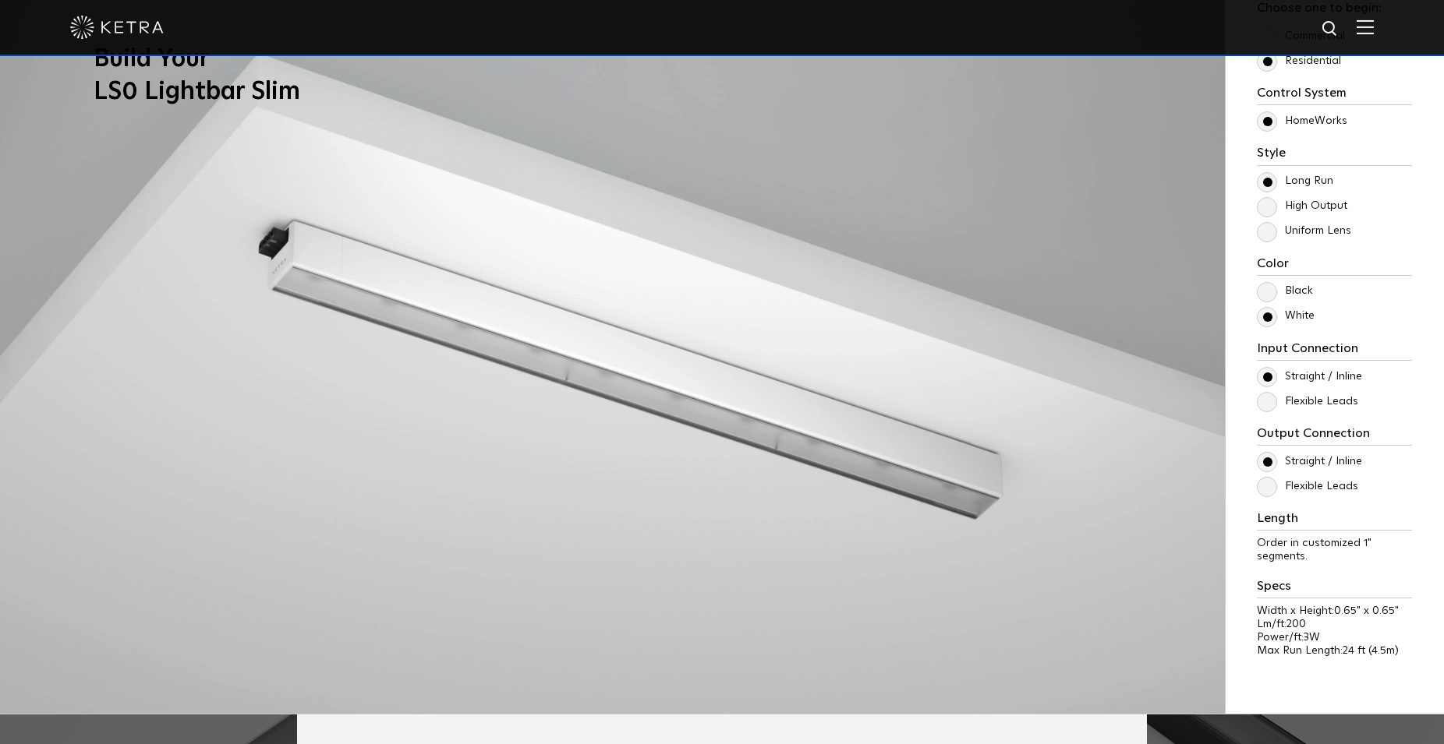
click at [1271, 234] on label "Uniform Lens" at bounding box center [1303, 230] width 94 height 13
click at [0, 0] on input "Uniform Lens" at bounding box center [0, 0] width 0 height 0
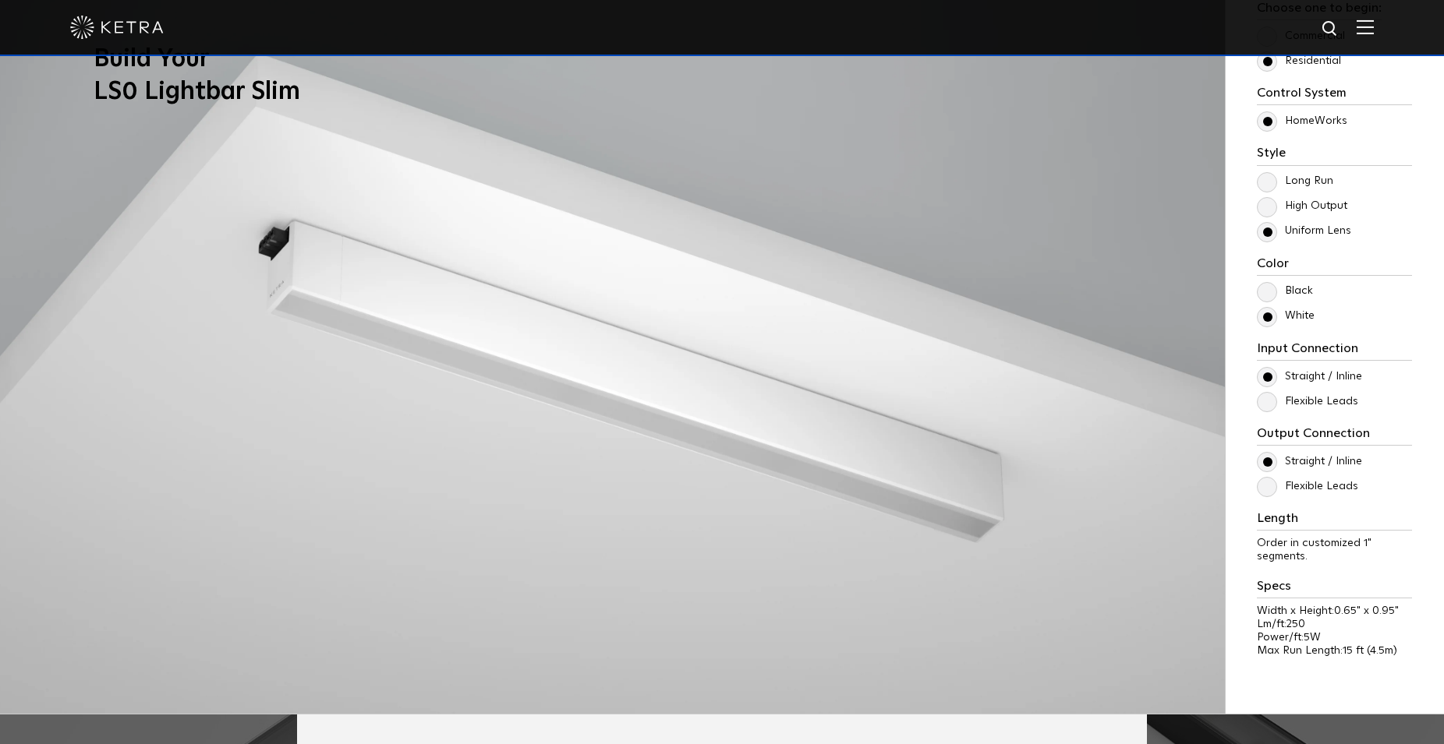
click at [1266, 186] on label "Long Run" at bounding box center [1294, 181] width 76 height 13
click at [0, 0] on input "Long Run" at bounding box center [0, 0] width 0 height 0
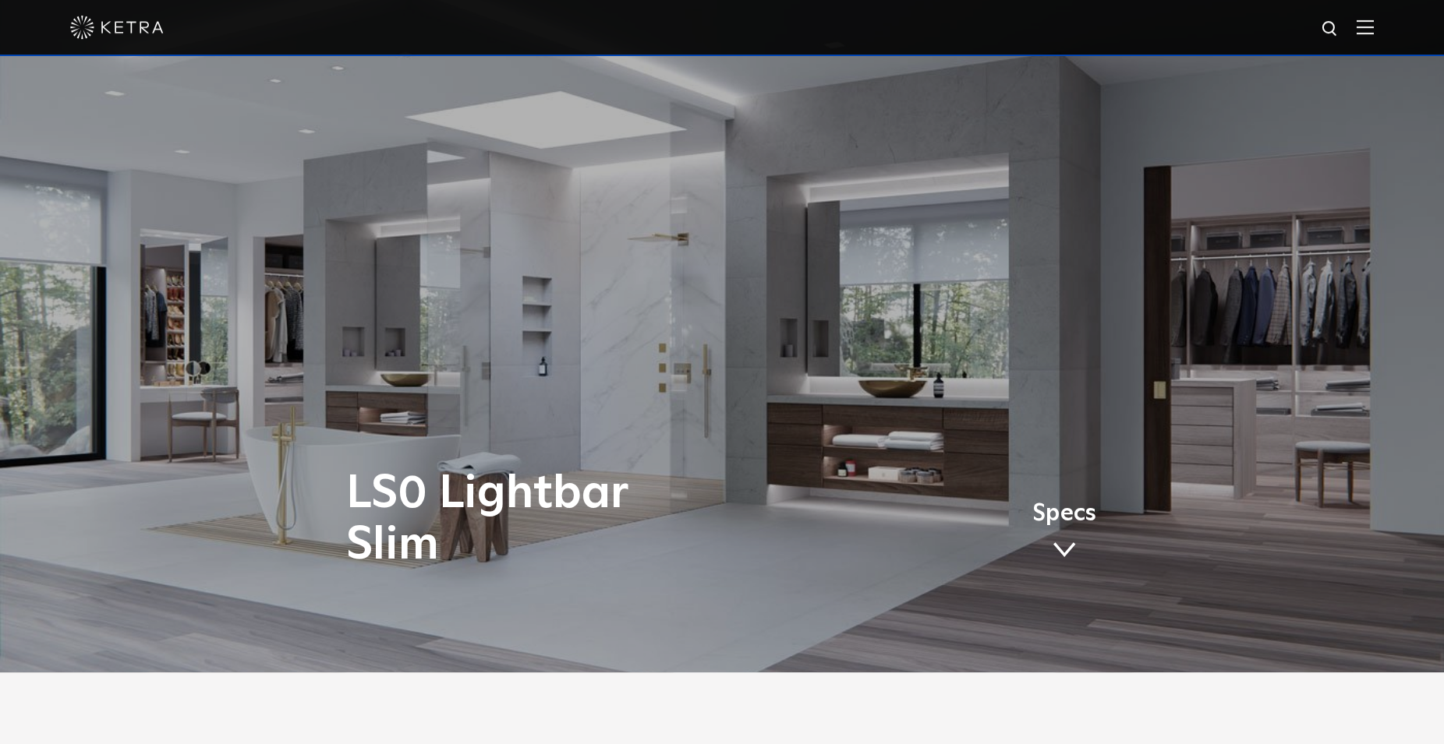
scroll to position [0, 0]
